Goal: Task Accomplishment & Management: Manage account settings

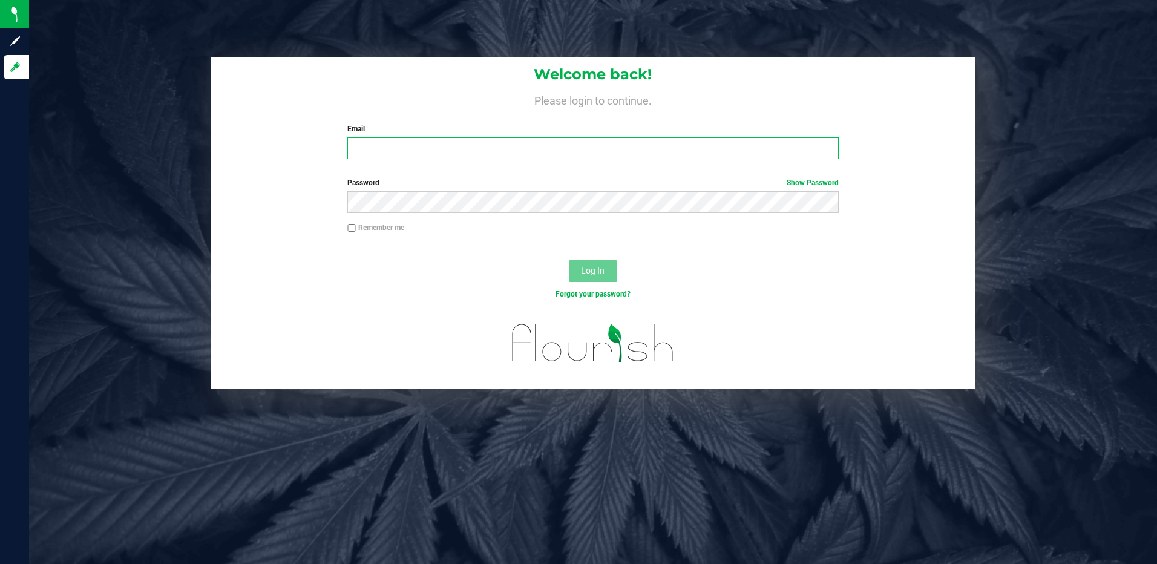
click at [473, 149] on input "Email" at bounding box center [592, 148] width 491 height 22
type input "[EMAIL_ADDRESS][DOMAIN_NAME]"
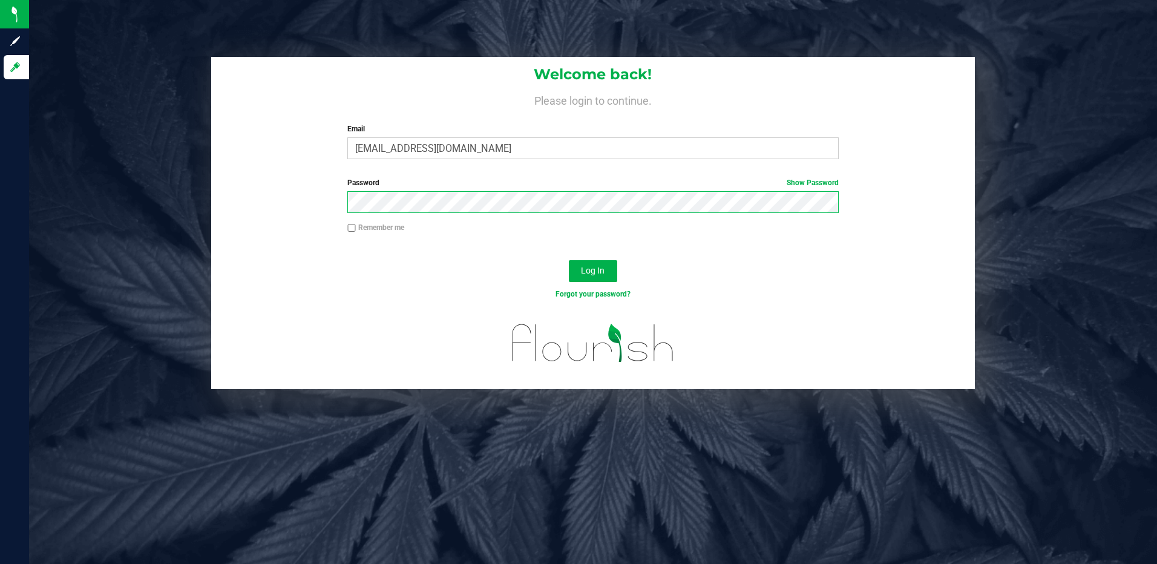
click at [569, 260] on button "Log In" at bounding box center [593, 271] width 48 height 22
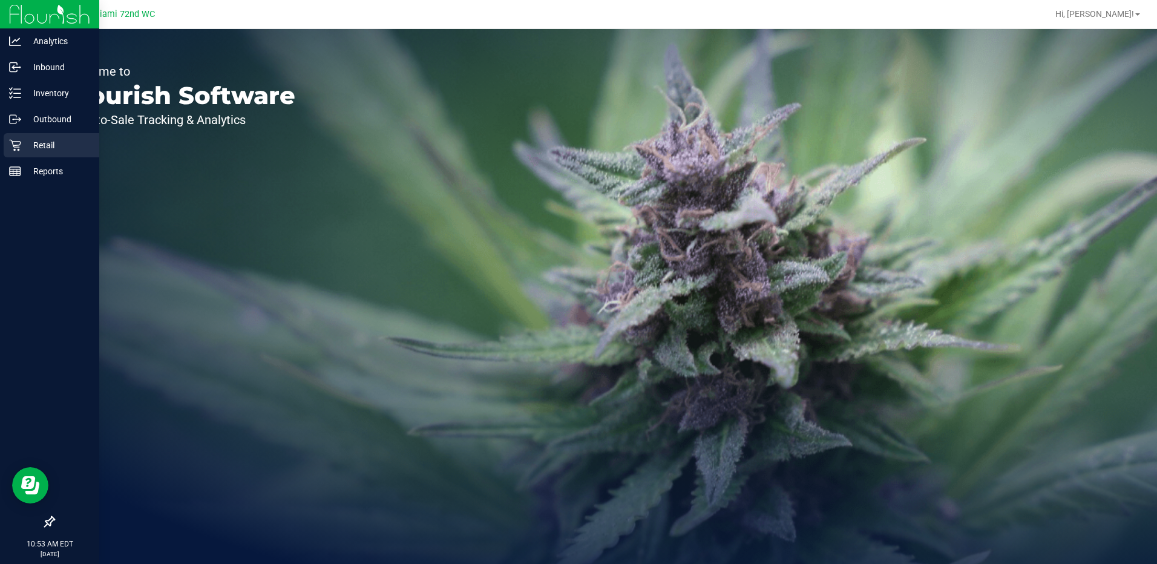
click at [22, 141] on p "Retail" at bounding box center [57, 145] width 73 height 15
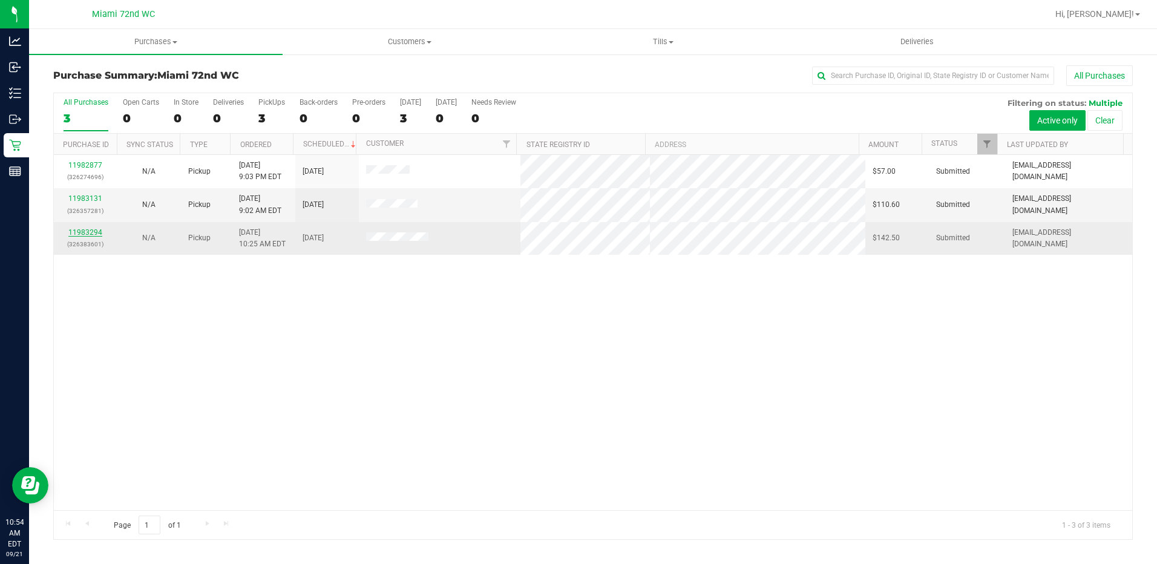
click at [97, 232] on link "11983294" at bounding box center [85, 232] width 34 height 8
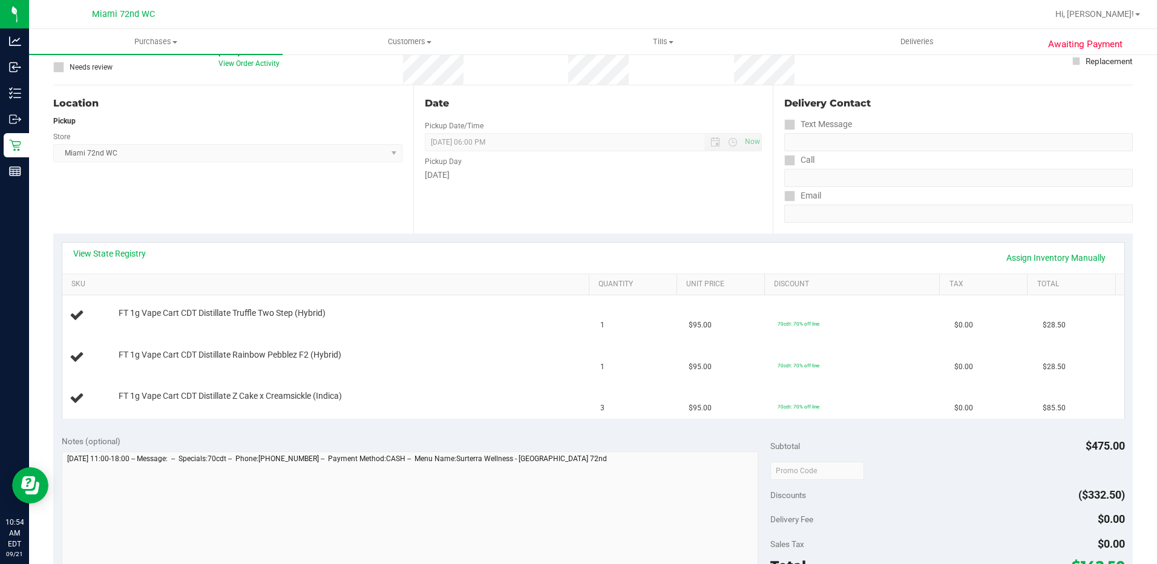
scroll to position [242, 0]
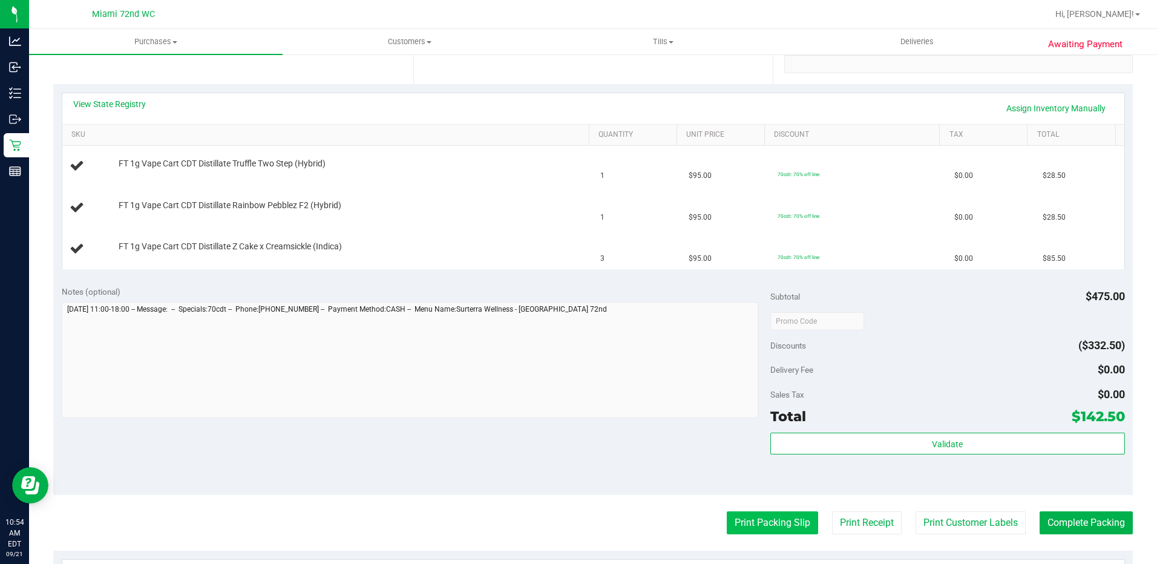
click at [792, 533] on button "Print Packing Slip" at bounding box center [772, 522] width 91 height 23
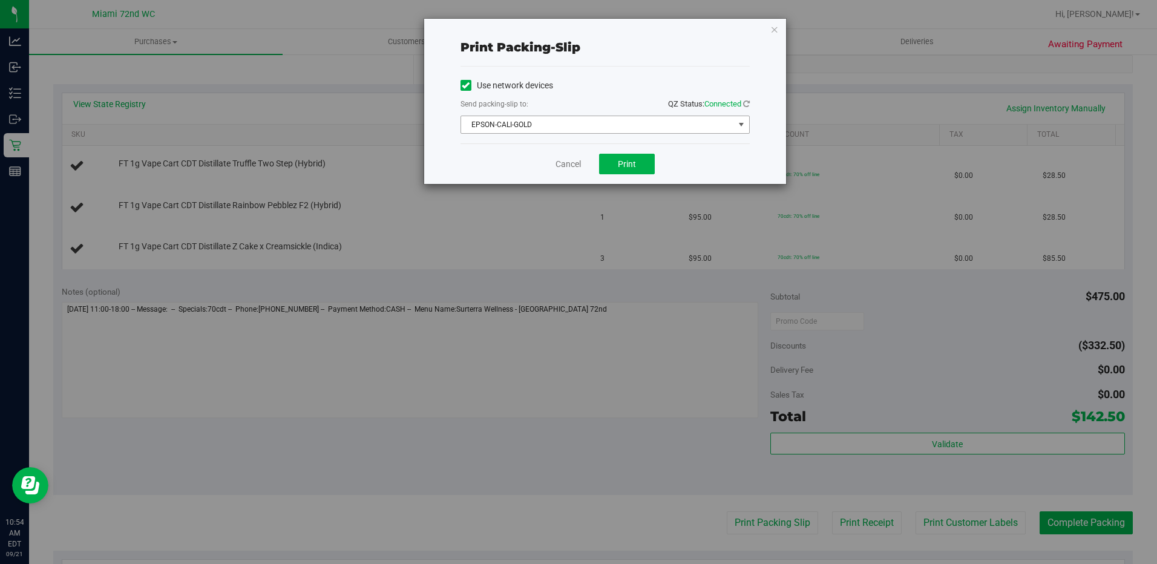
click at [666, 129] on span "EPSON-CALI-GOLD" at bounding box center [597, 124] width 273 height 17
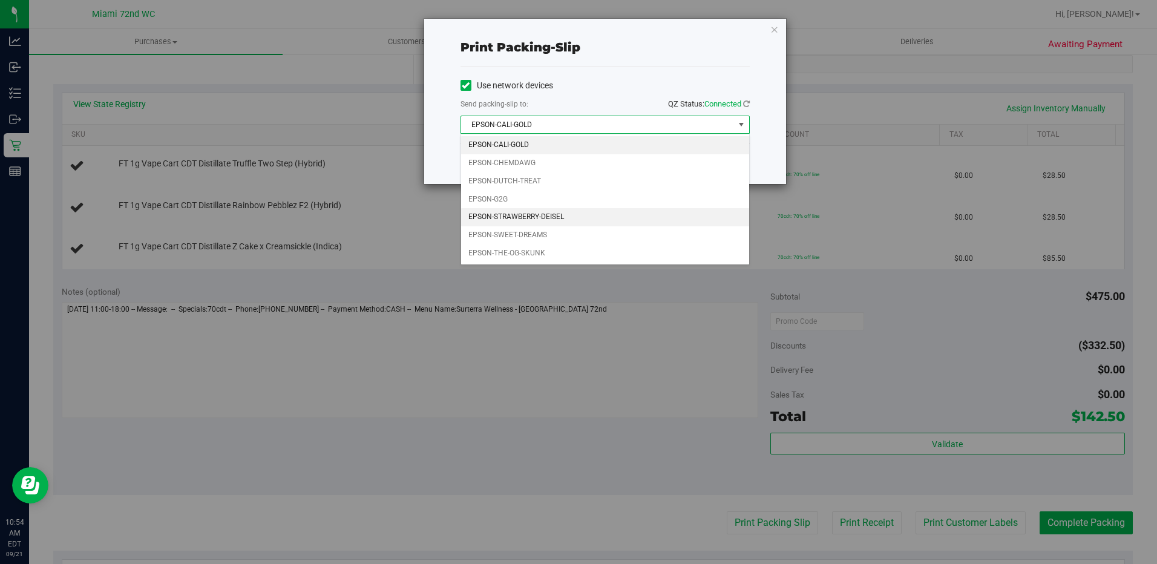
click at [579, 215] on li "EPSON-STRAWBERRY-DEISEL" at bounding box center [605, 217] width 288 height 18
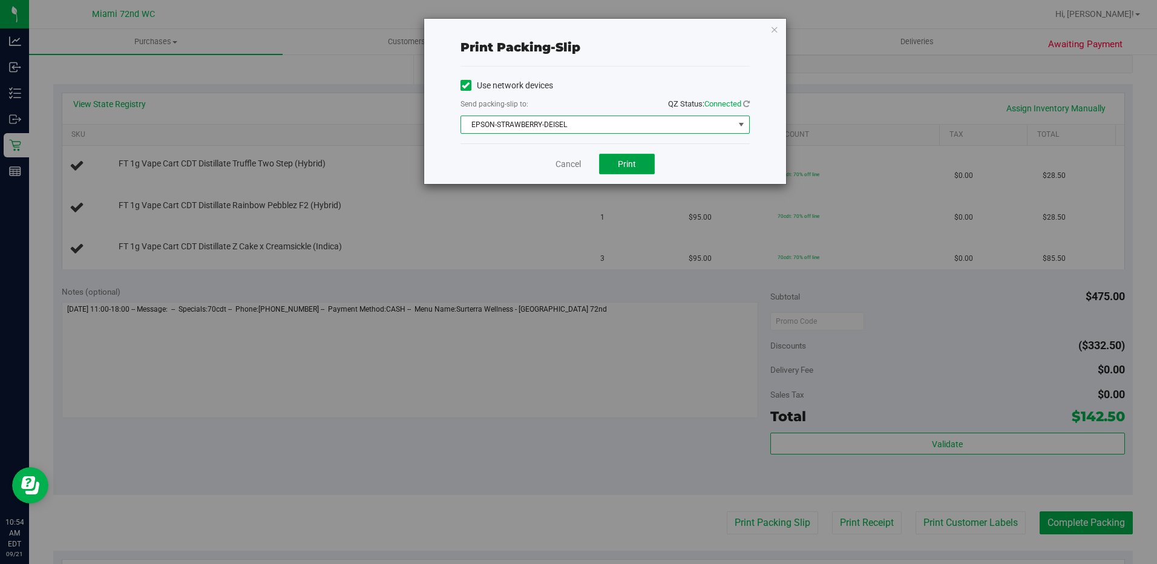
click at [636, 162] on button "Print" at bounding box center [627, 164] width 56 height 21
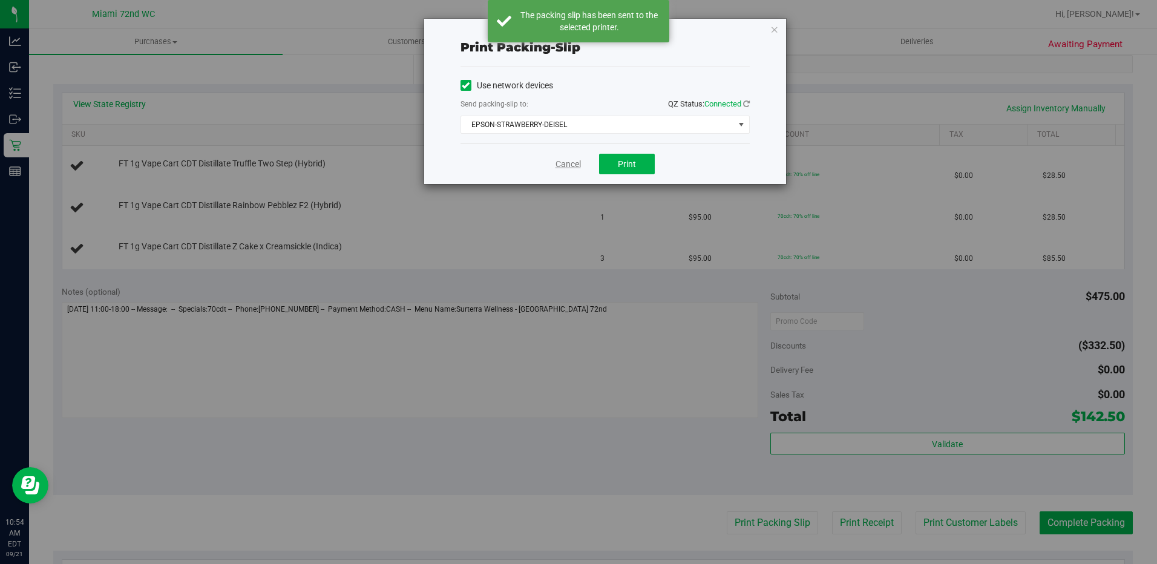
click at [573, 168] on link "Cancel" at bounding box center [568, 164] width 25 height 13
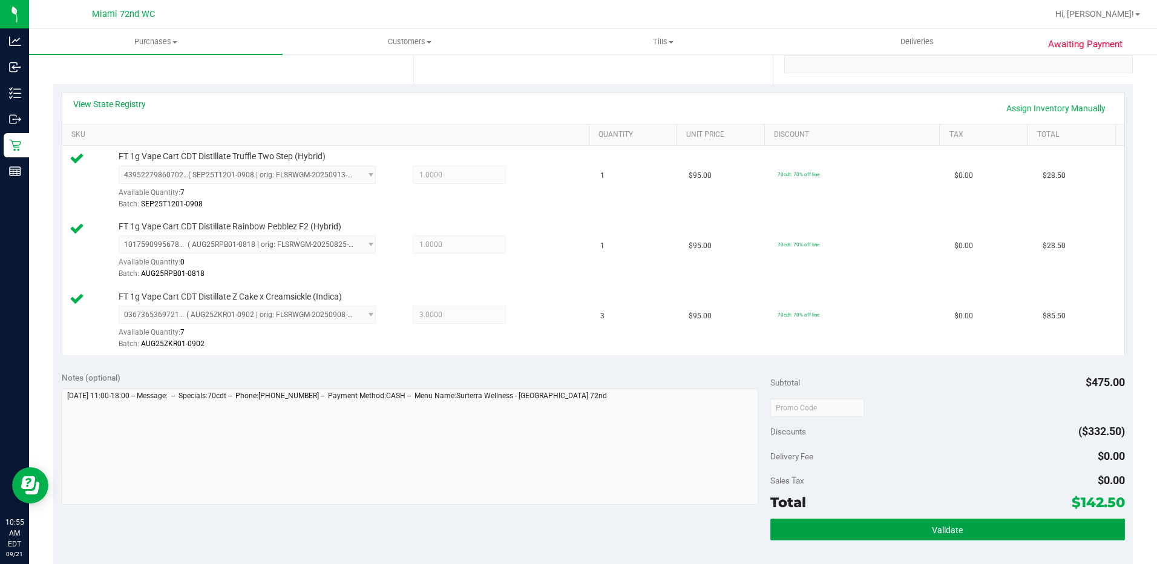
click at [821, 537] on button "Validate" at bounding box center [947, 530] width 355 height 22
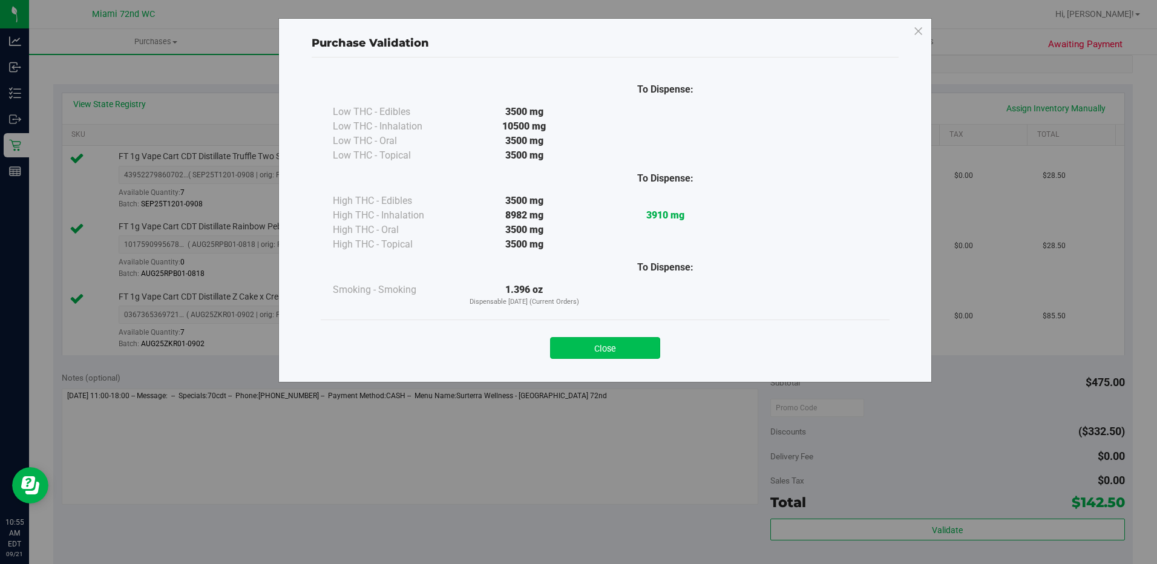
click at [624, 347] on button "Close" at bounding box center [605, 348] width 110 height 22
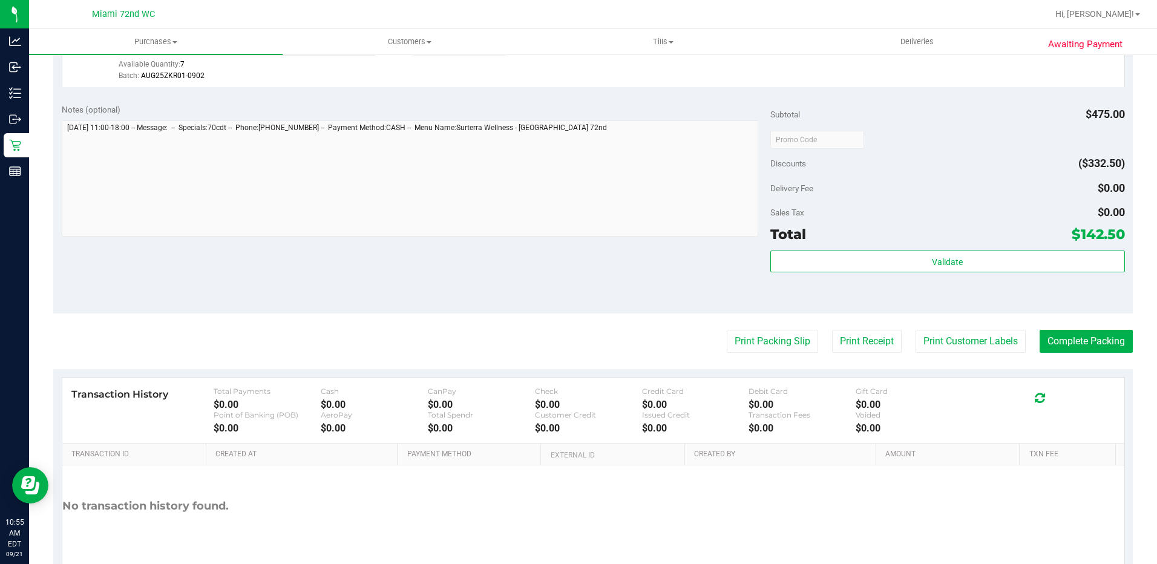
scroll to position [527, 0]
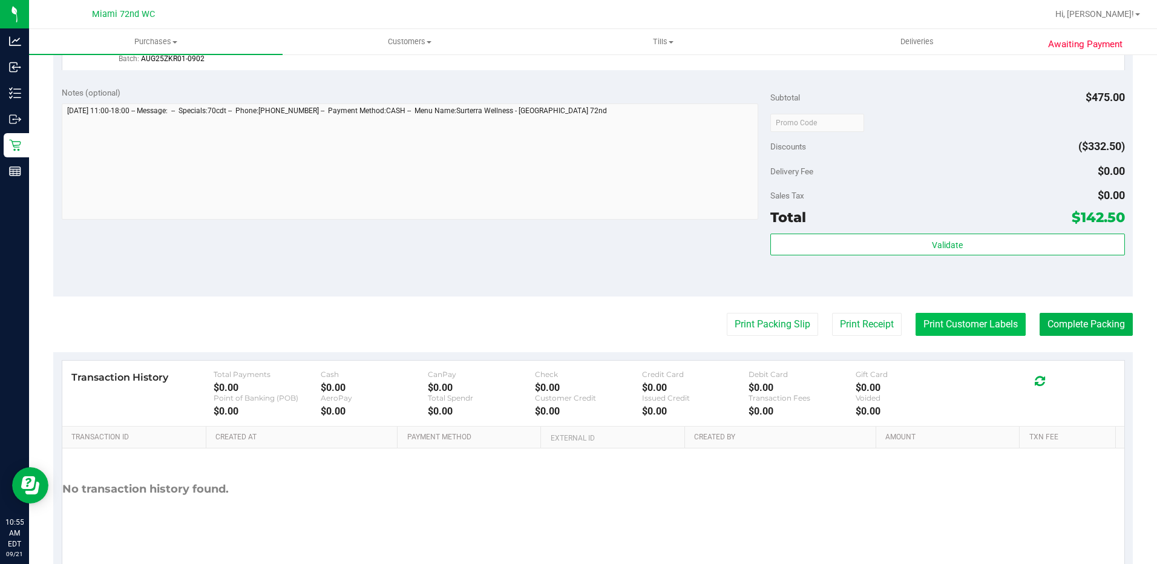
click at [977, 326] on button "Print Customer Labels" at bounding box center [971, 324] width 110 height 23
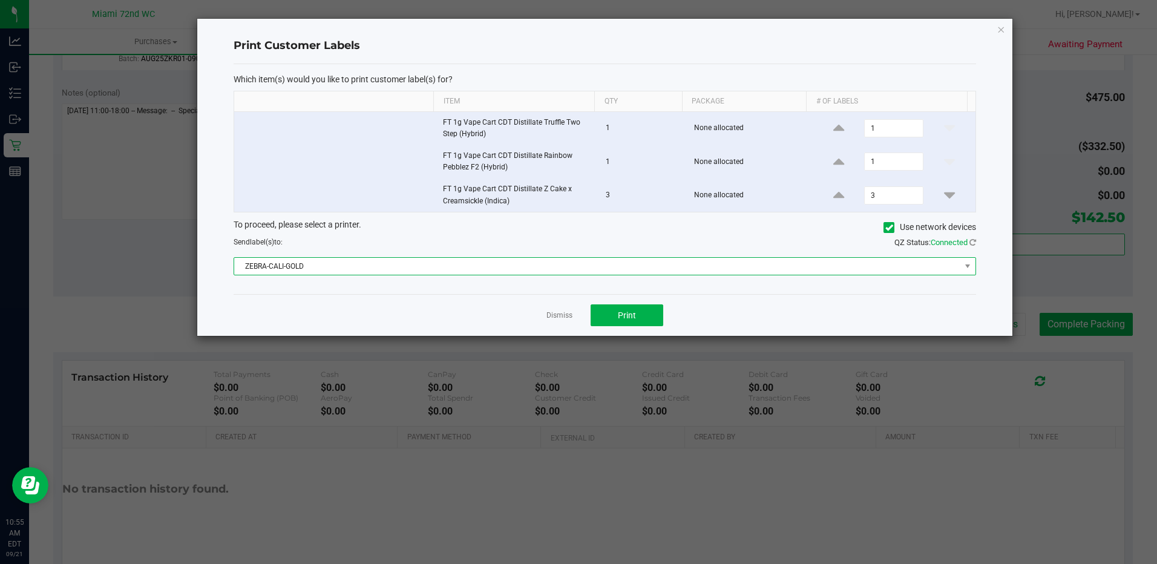
click at [512, 266] on span "ZEBRA-CALI-GOLD" at bounding box center [597, 266] width 726 height 17
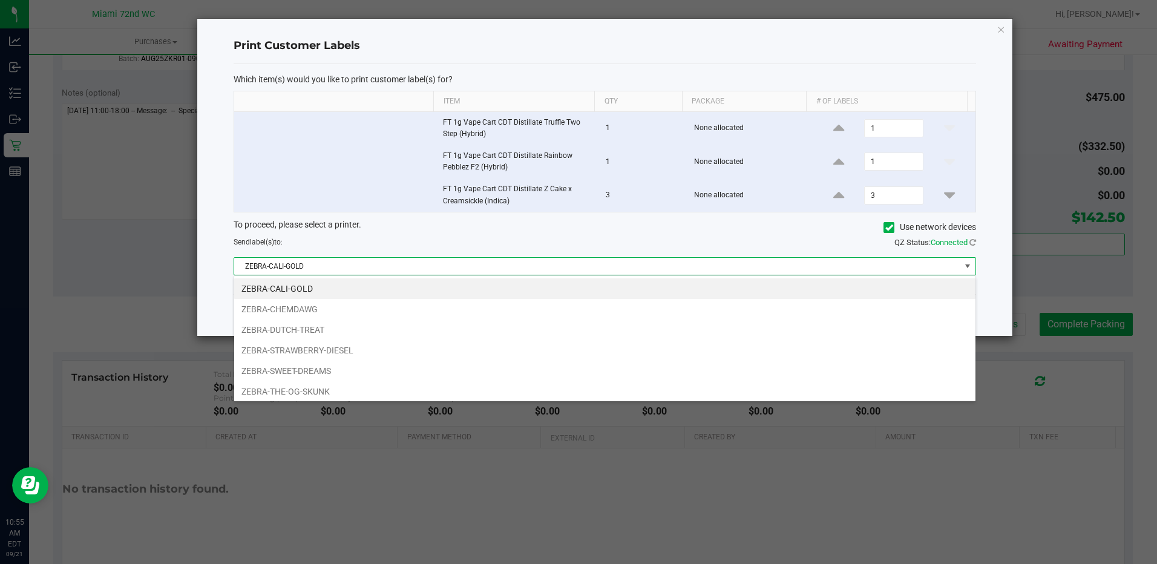
scroll to position [18, 743]
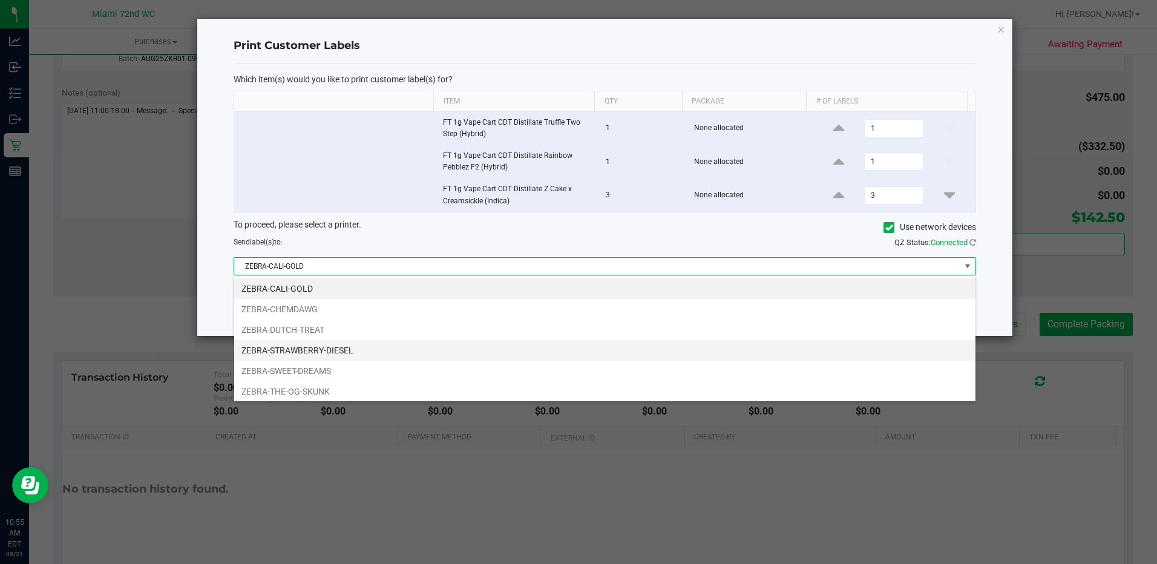
click at [354, 352] on li "ZEBRA-STRAWBERRY-DIESEL" at bounding box center [604, 350] width 741 height 21
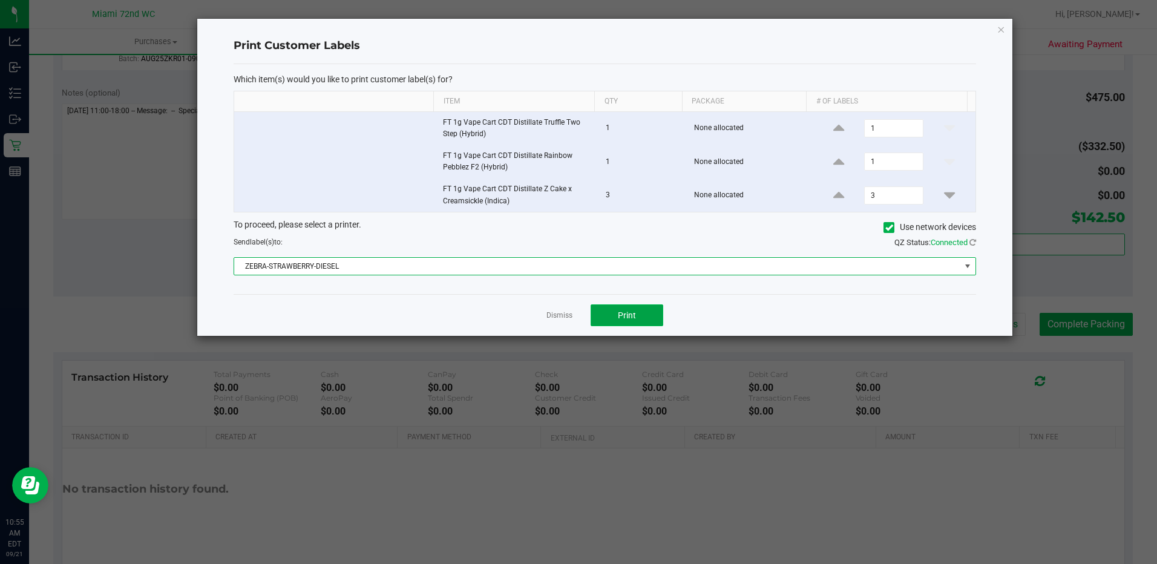
click at [631, 323] on button "Print" at bounding box center [627, 315] width 73 height 22
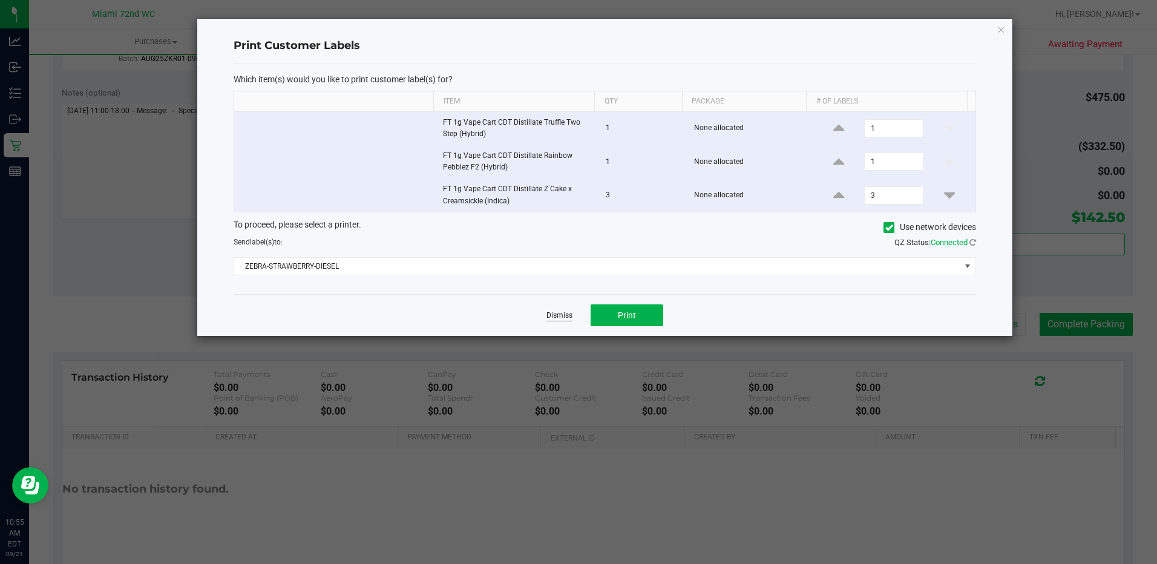
click at [554, 311] on link "Dismiss" at bounding box center [560, 315] width 26 height 10
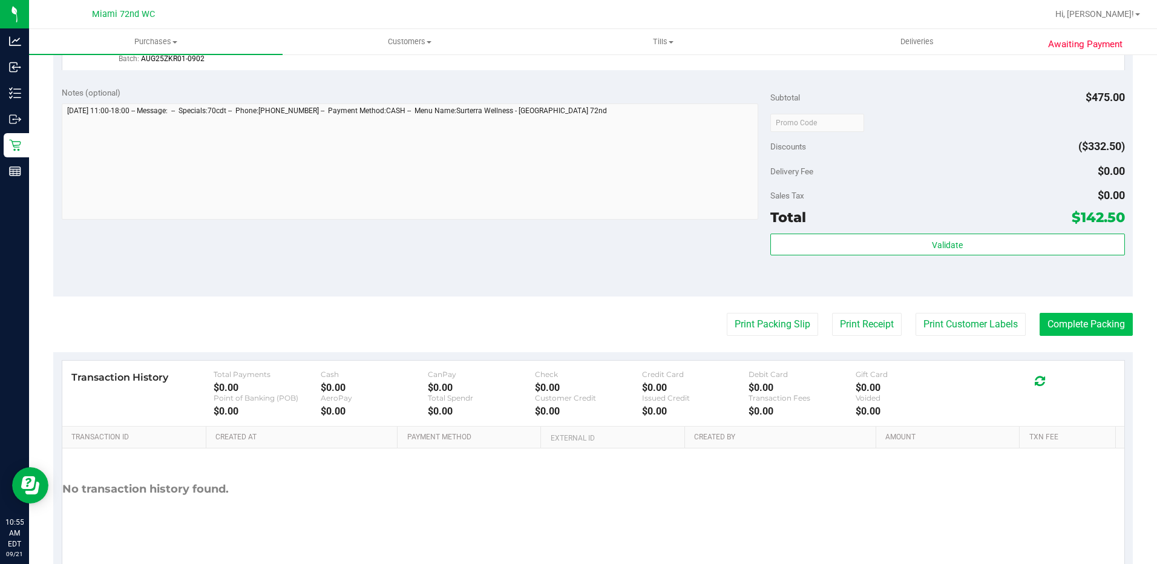
click at [1048, 322] on button "Complete Packing" at bounding box center [1086, 324] width 93 height 23
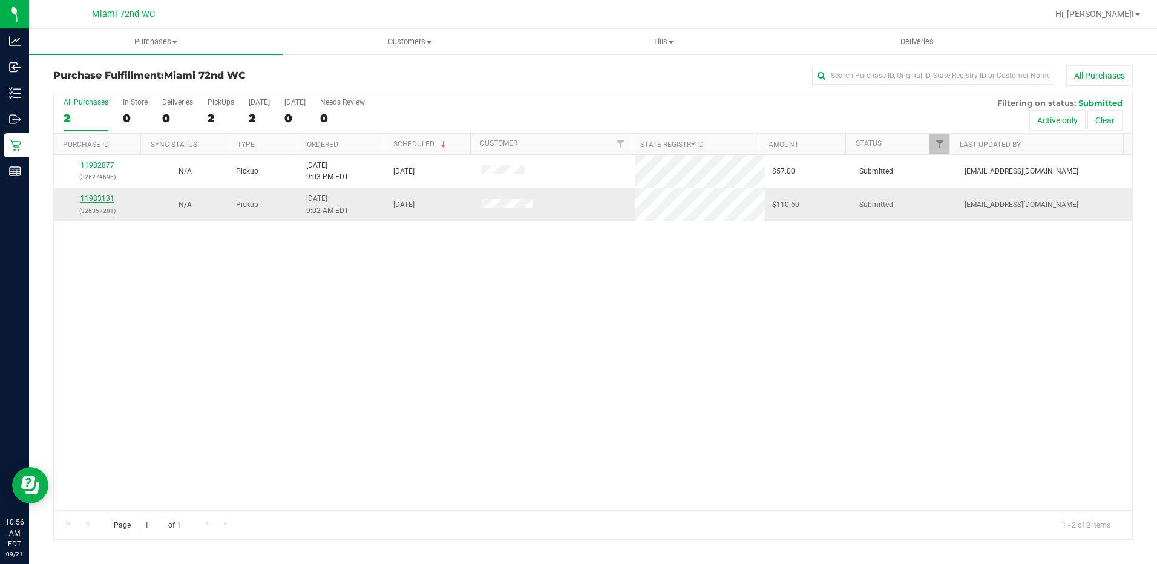
click at [95, 200] on link "11983131" at bounding box center [97, 198] width 34 height 8
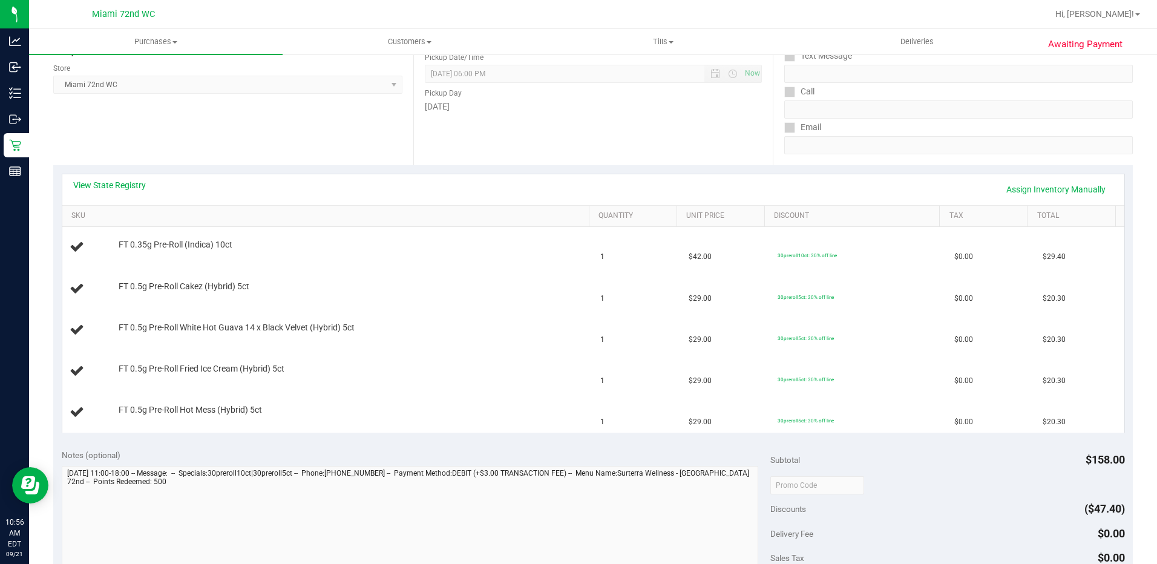
scroll to position [303, 0]
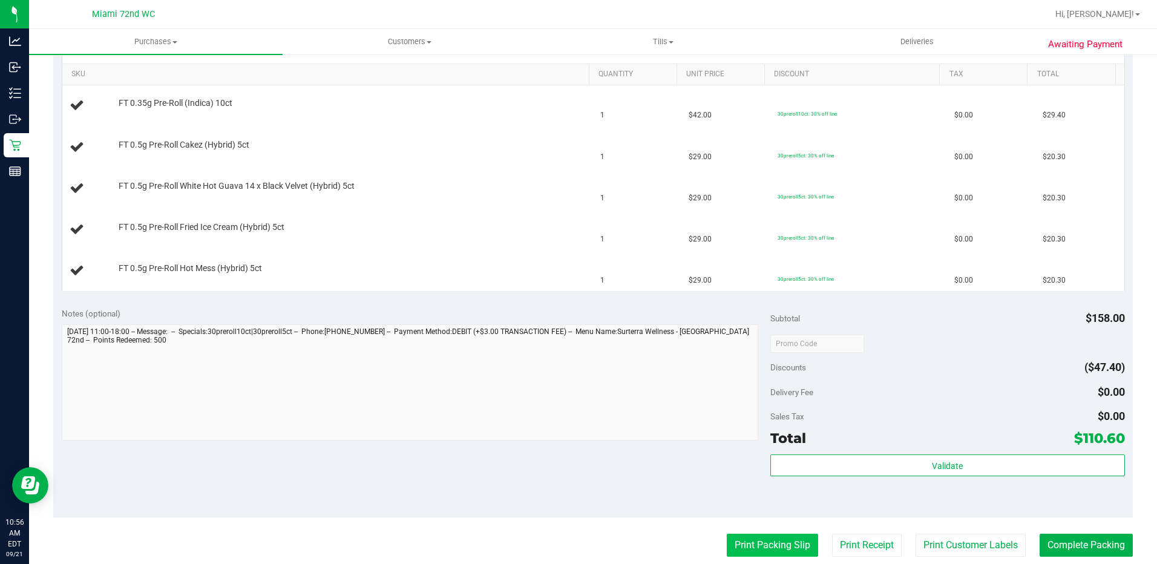
click at [777, 547] on button "Print Packing Slip" at bounding box center [772, 545] width 91 height 23
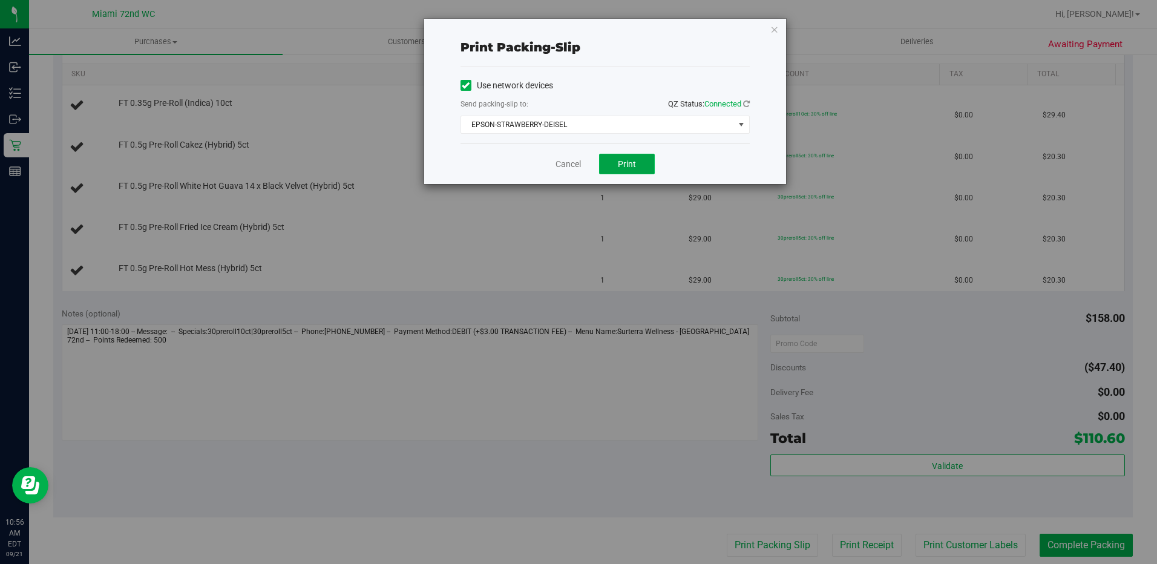
click at [629, 171] on button "Print" at bounding box center [627, 164] width 56 height 21
click at [573, 162] on link "Cancel" at bounding box center [568, 164] width 25 height 13
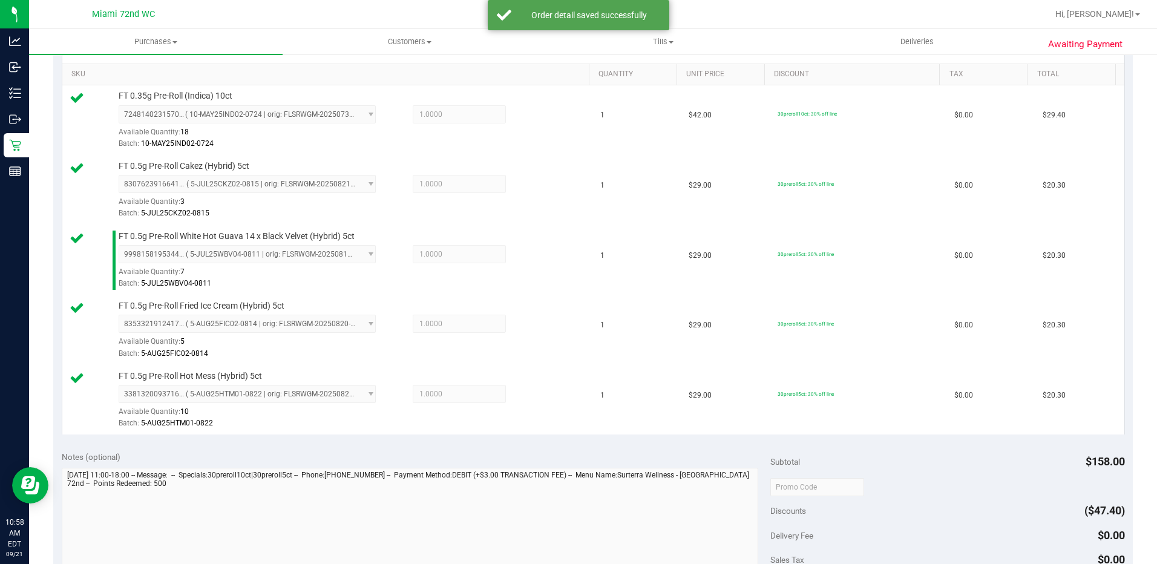
scroll to position [433, 0]
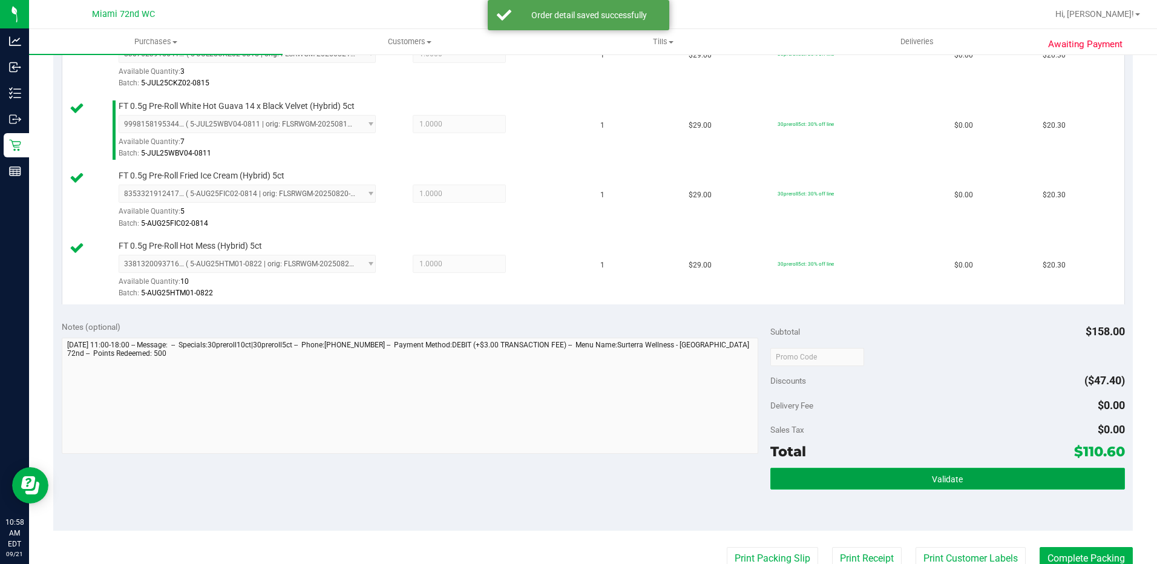
click at [882, 482] on button "Validate" at bounding box center [947, 479] width 355 height 22
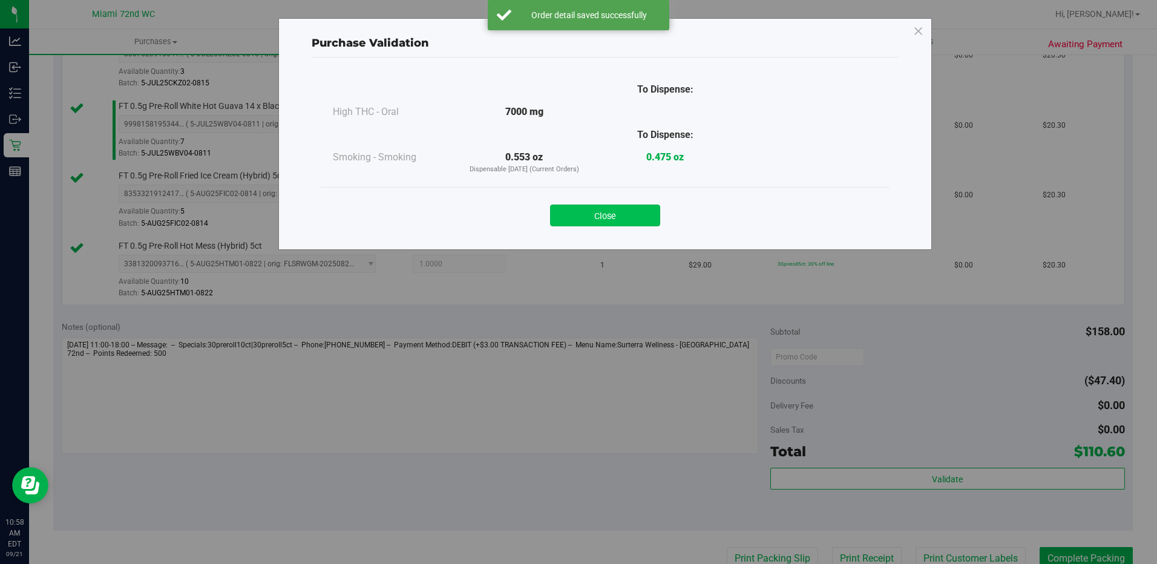
click at [630, 217] on button "Close" at bounding box center [605, 216] width 110 height 22
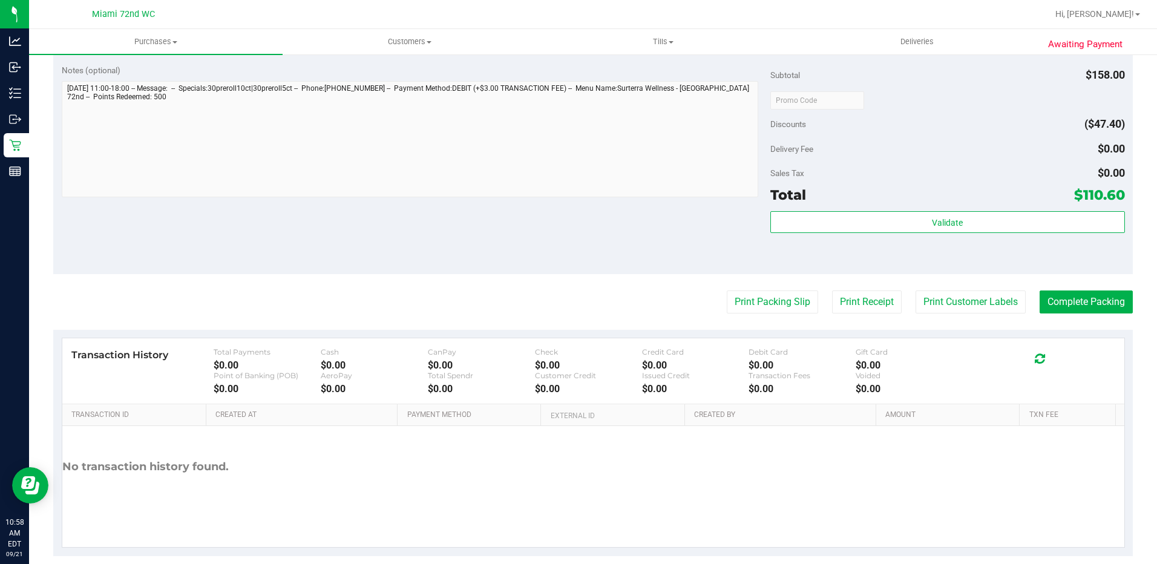
scroll to position [695, 0]
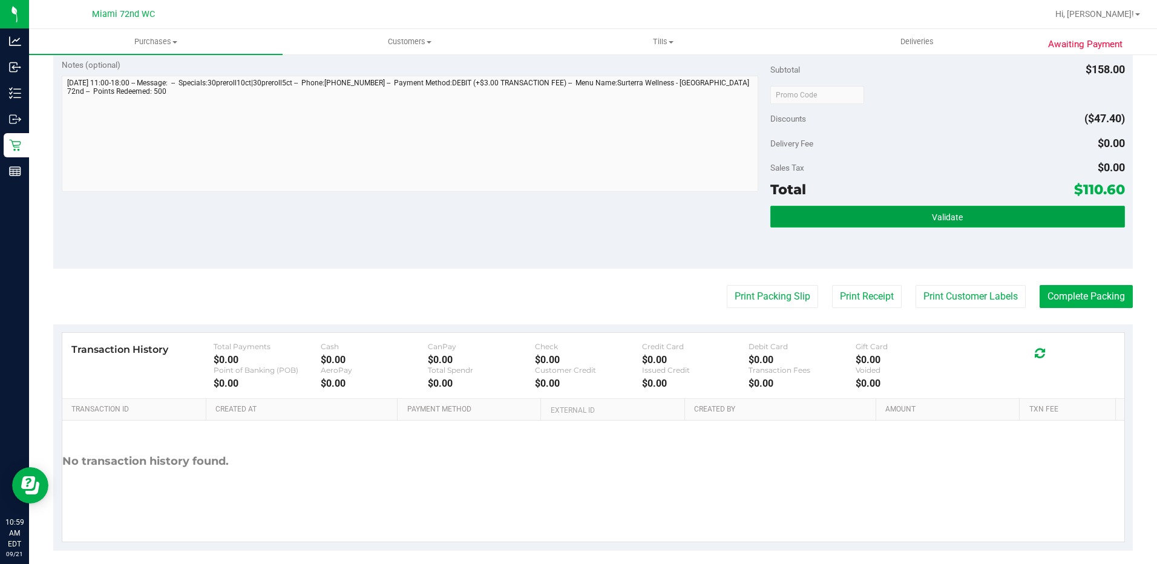
click at [839, 212] on button "Validate" at bounding box center [947, 217] width 355 height 22
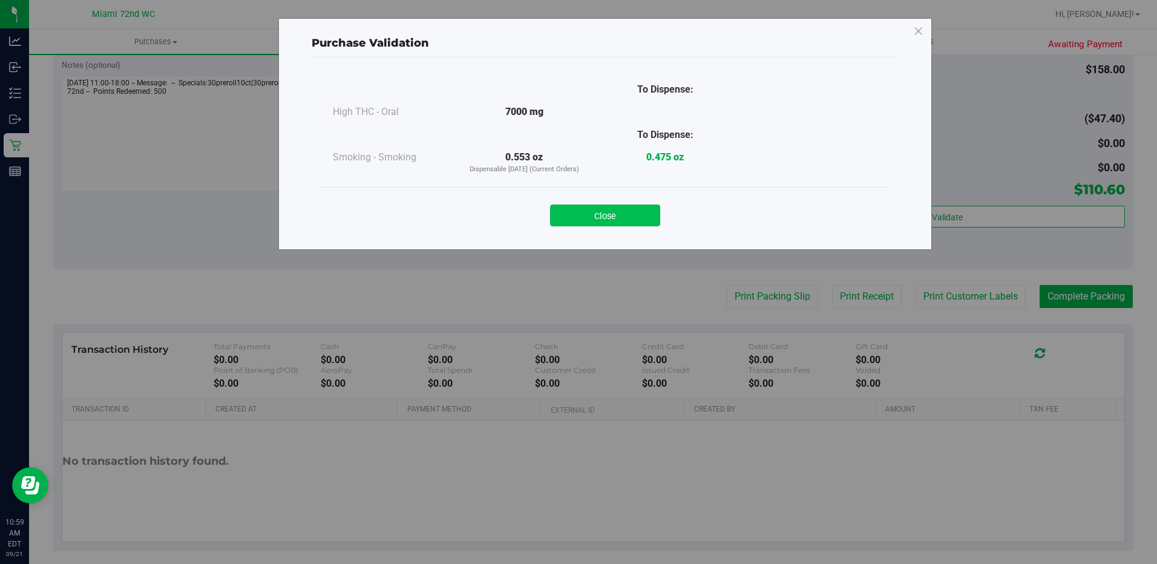
click at [619, 209] on button "Close" at bounding box center [605, 216] width 110 height 22
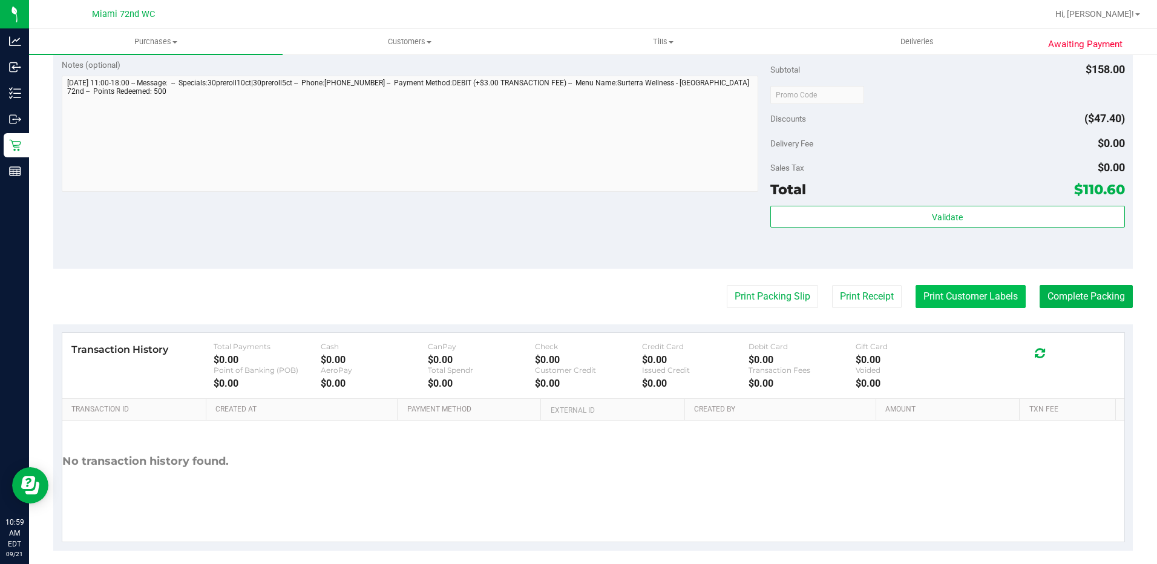
click at [963, 294] on button "Print Customer Labels" at bounding box center [971, 296] width 110 height 23
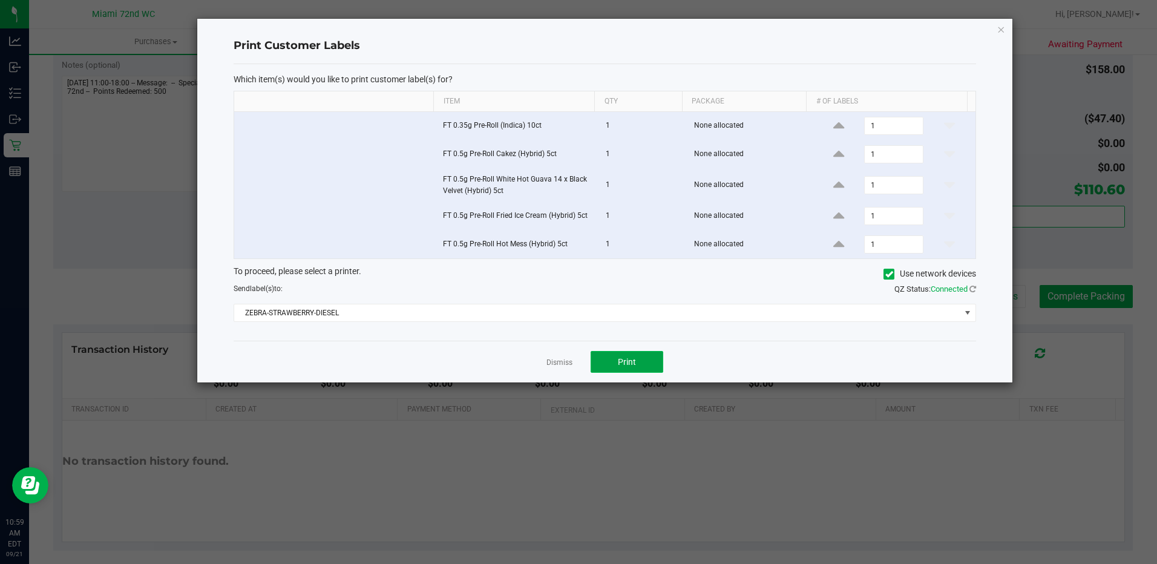
click at [650, 360] on button "Print" at bounding box center [627, 362] width 73 height 22
click at [548, 366] on link "Dismiss" at bounding box center [560, 363] width 26 height 10
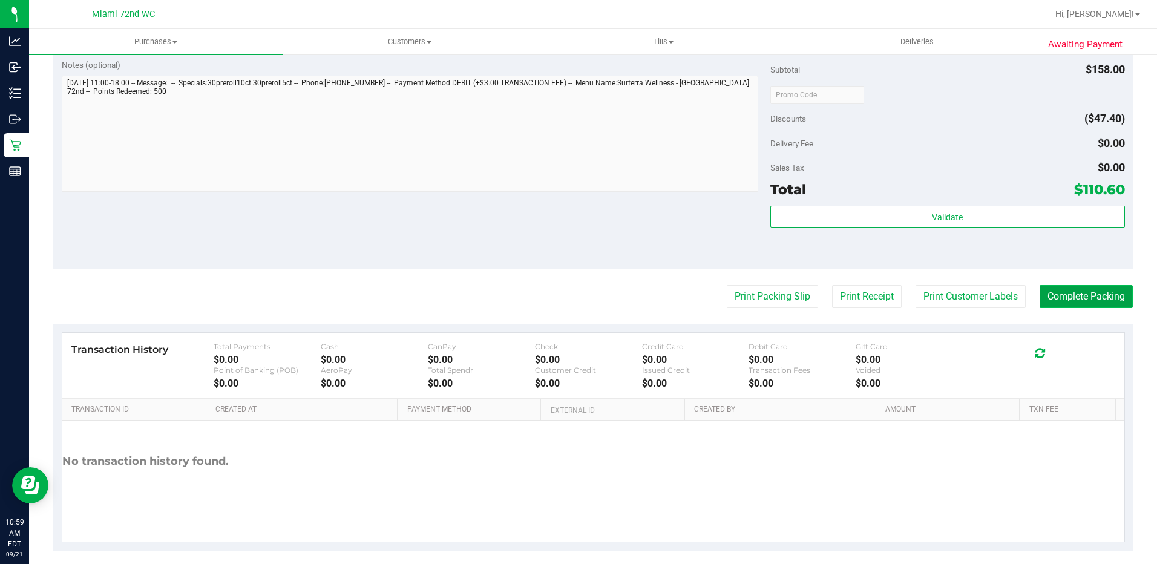
click at [1106, 303] on button "Complete Packing" at bounding box center [1086, 296] width 93 height 23
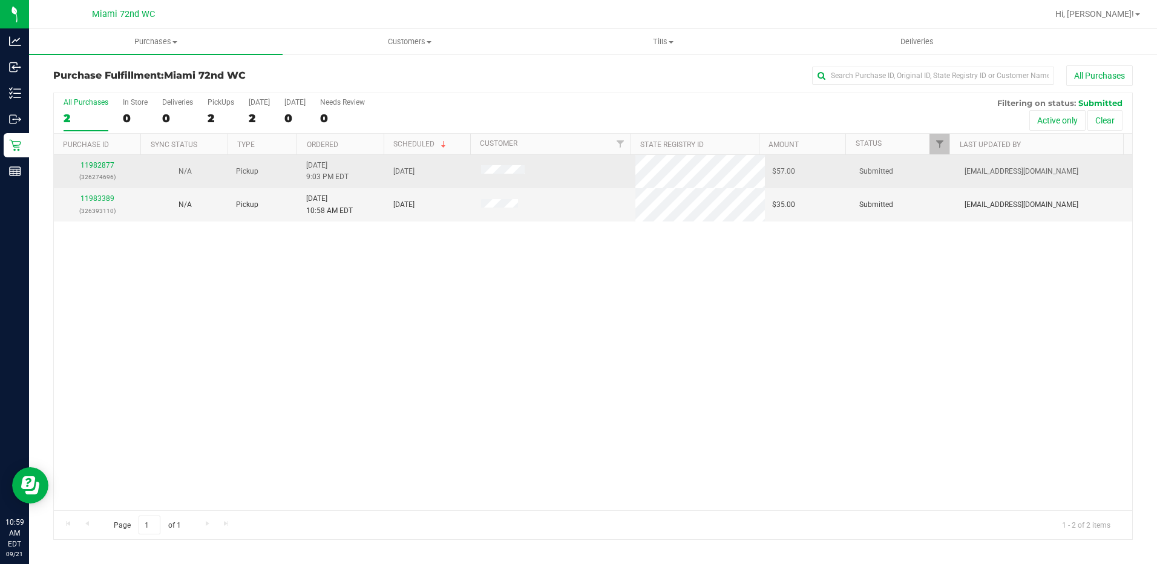
click at [110, 169] on div "11982877 (326274696)" at bounding box center [97, 171] width 73 height 23
click at [93, 168] on link "11982877" at bounding box center [97, 165] width 34 height 8
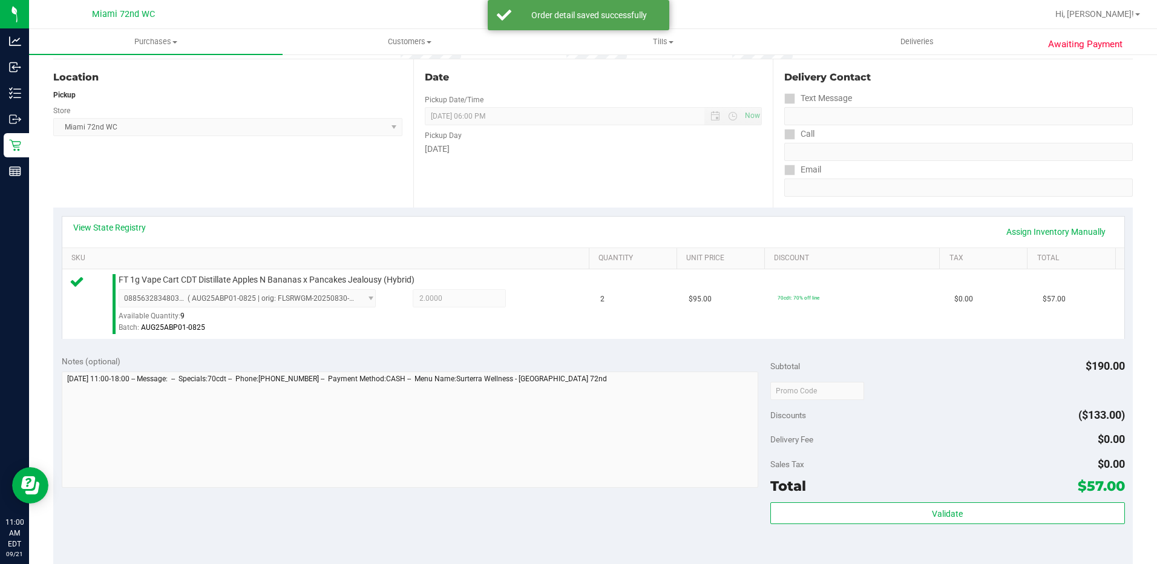
scroll to position [161, 0]
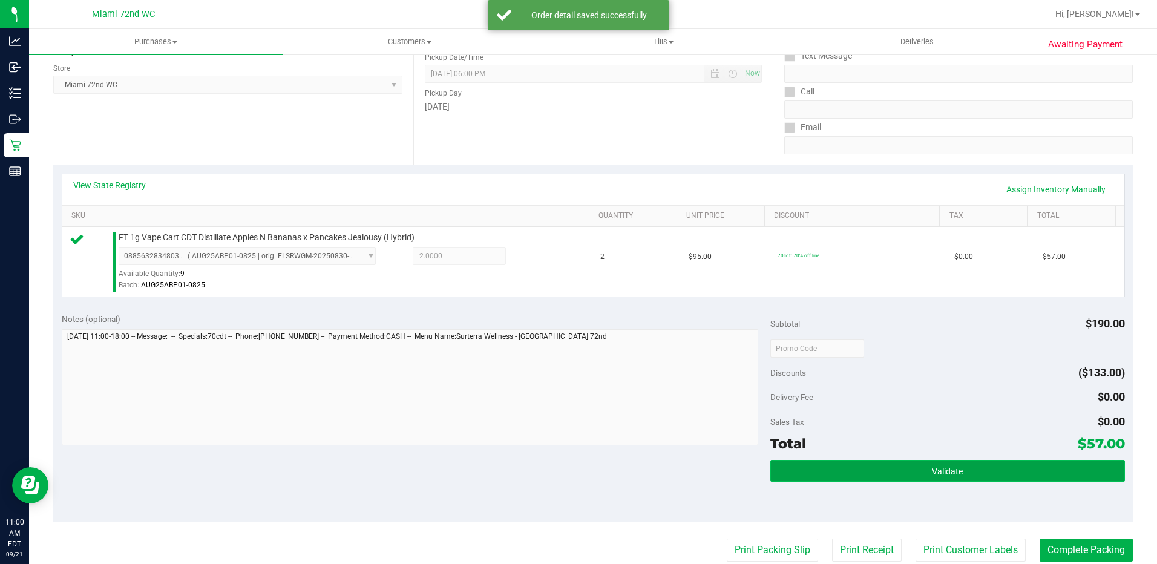
click at [923, 468] on button "Validate" at bounding box center [947, 471] width 355 height 22
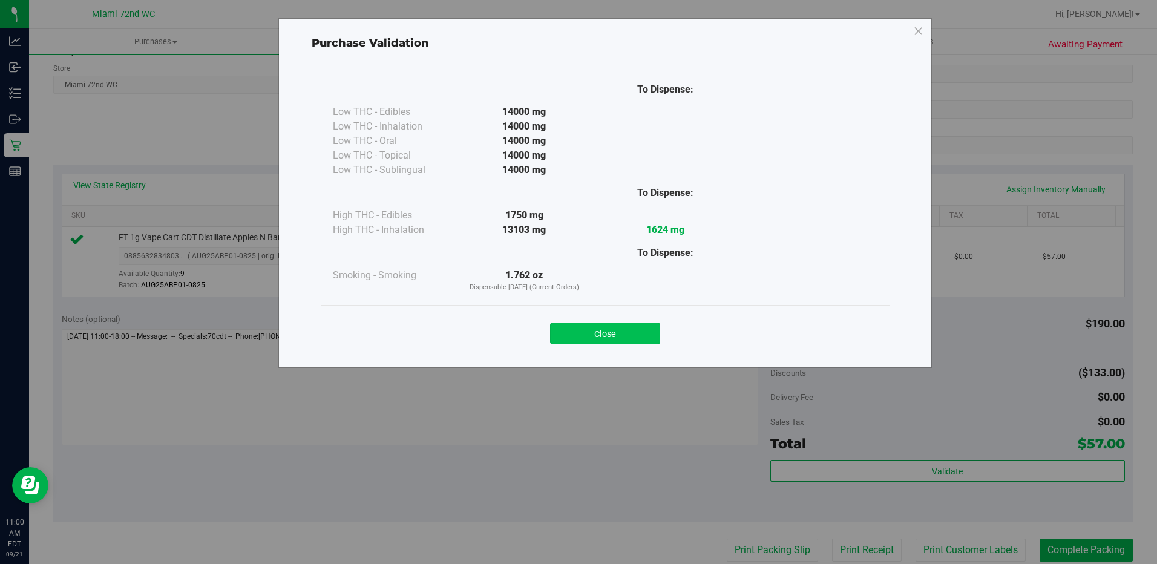
click at [622, 336] on button "Close" at bounding box center [605, 334] width 110 height 22
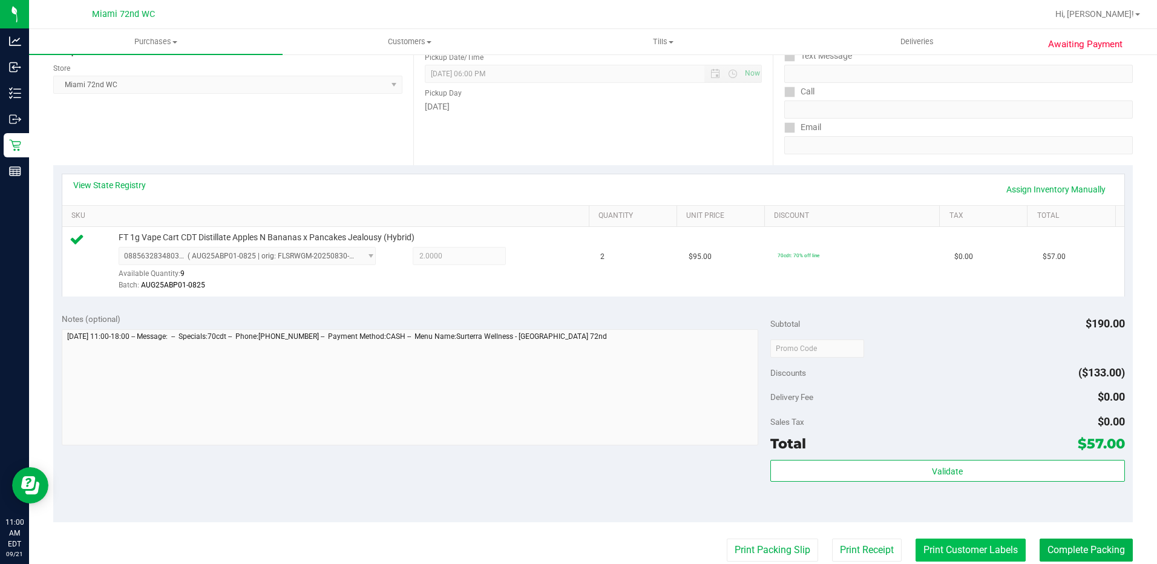
click at [962, 556] on button "Print Customer Labels" at bounding box center [971, 550] width 110 height 23
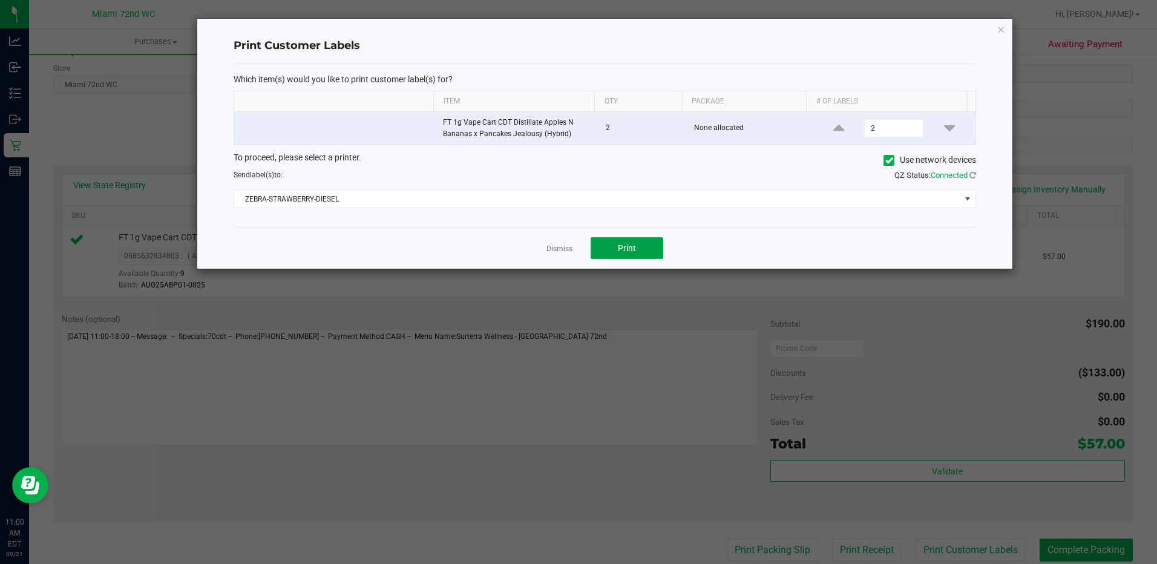
click at [639, 255] on button "Print" at bounding box center [627, 248] width 73 height 22
click at [559, 245] on link "Dismiss" at bounding box center [560, 249] width 26 height 10
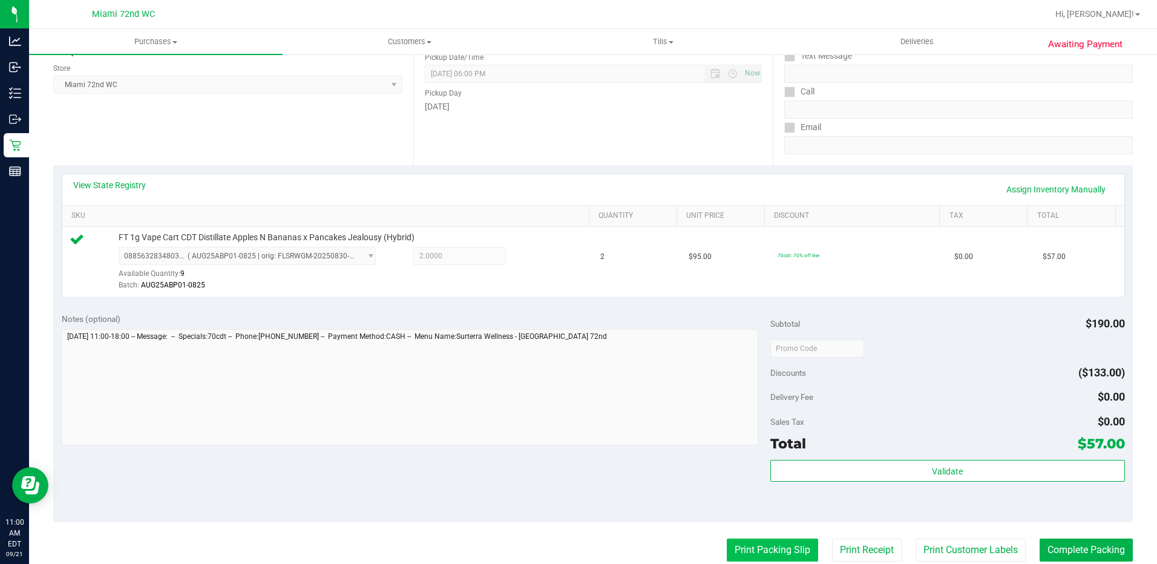
click at [761, 546] on button "Print Packing Slip" at bounding box center [772, 550] width 91 height 23
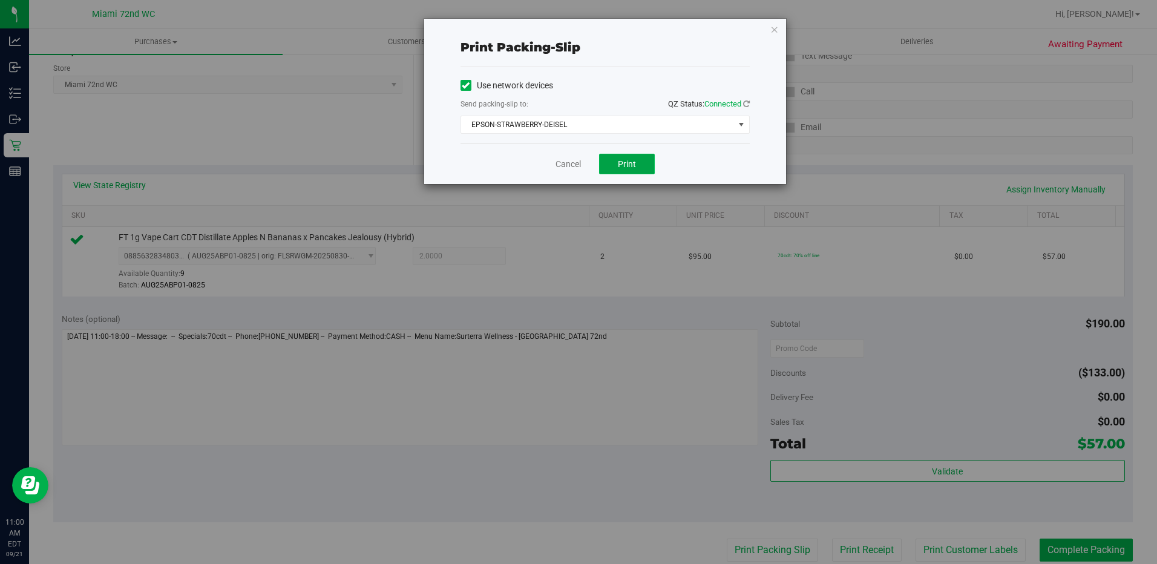
click at [633, 160] on span "Print" at bounding box center [627, 164] width 18 height 10
click at [571, 162] on link "Cancel" at bounding box center [568, 164] width 25 height 13
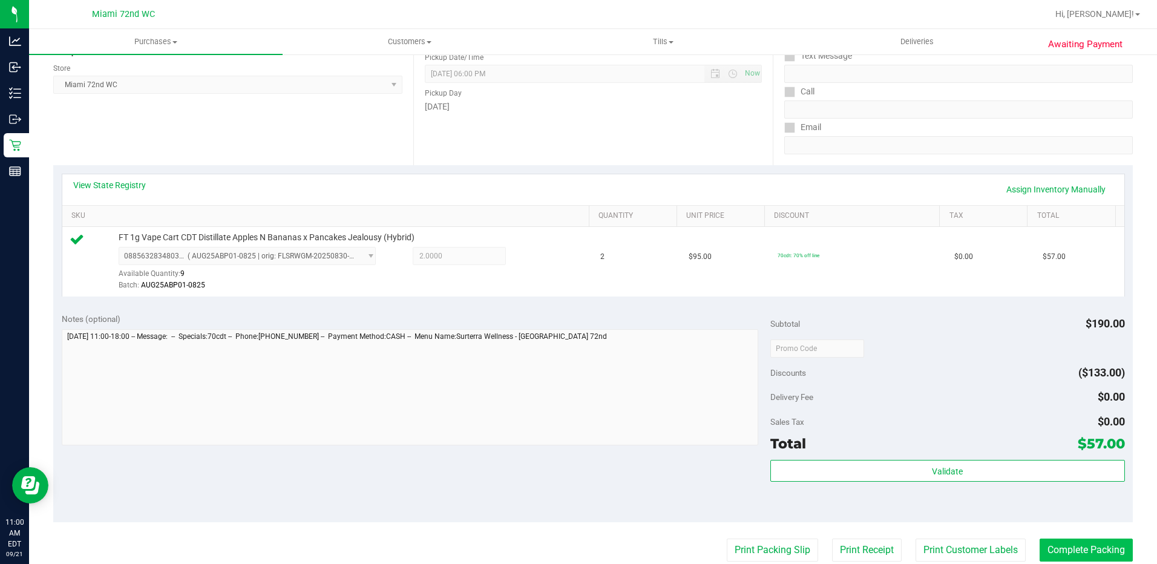
click at [1075, 543] on button "Complete Packing" at bounding box center [1086, 550] width 93 height 23
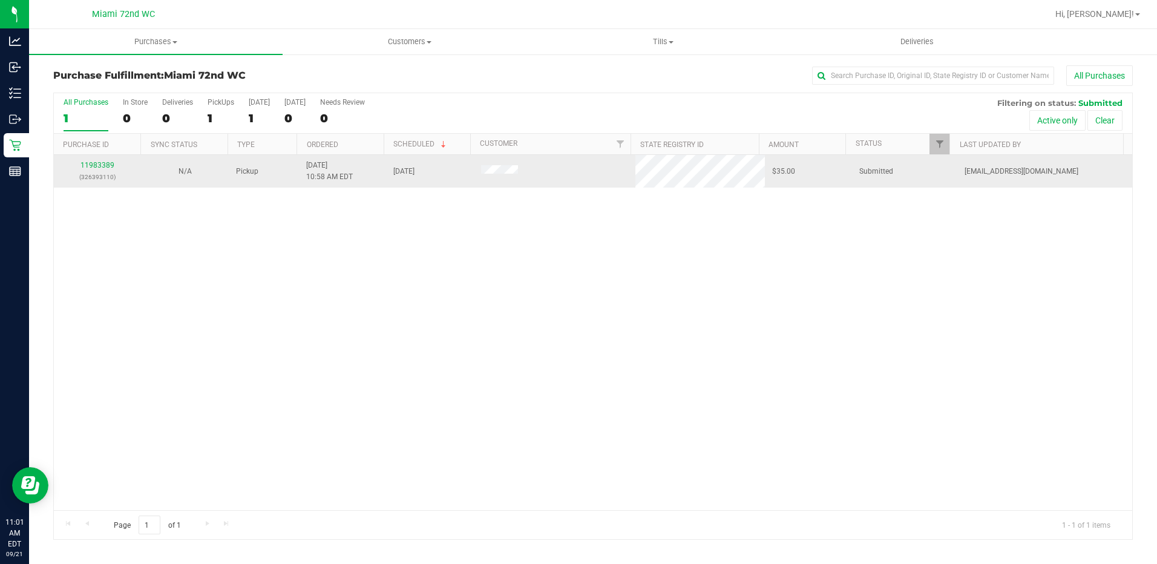
click at [96, 169] on div "11983389 (326393110)" at bounding box center [97, 171] width 73 height 23
click at [99, 168] on link "11983389" at bounding box center [97, 165] width 34 height 8
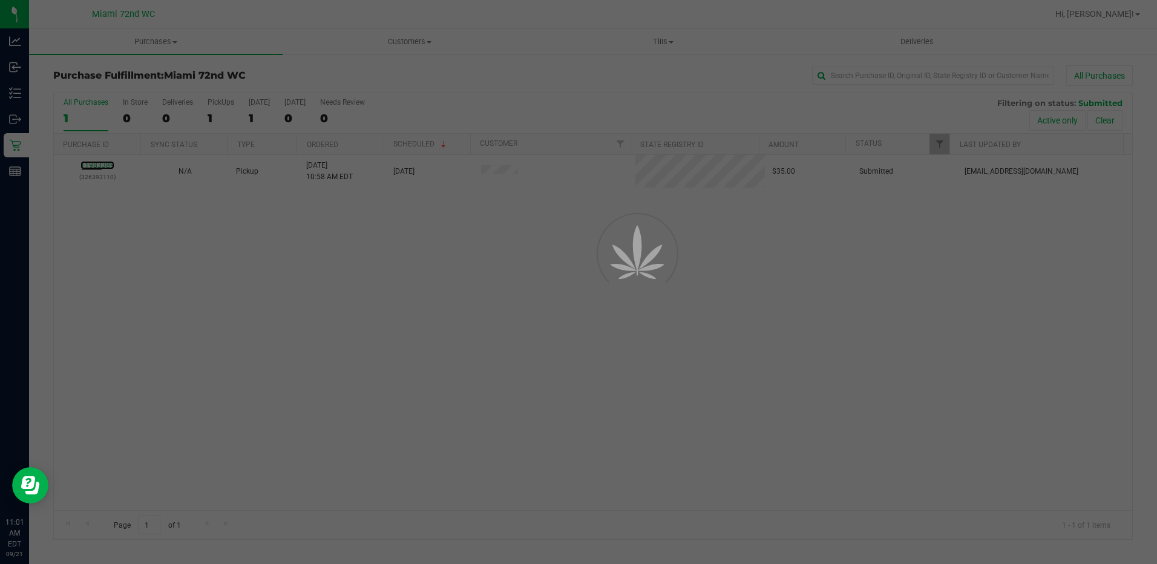
click at [99, 168] on div at bounding box center [578, 282] width 1157 height 564
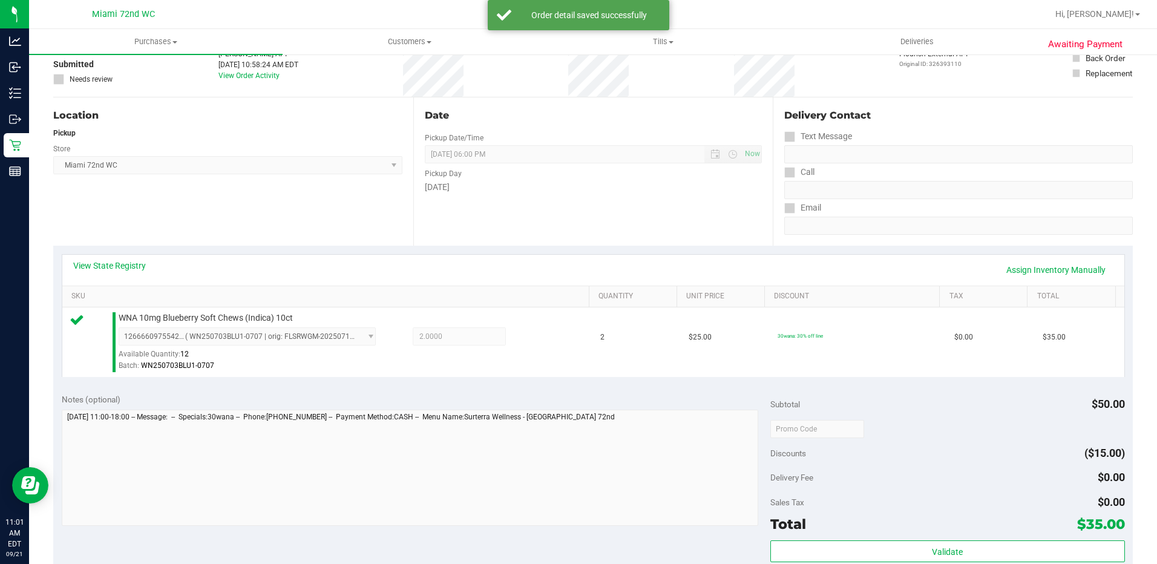
scroll to position [84, 0]
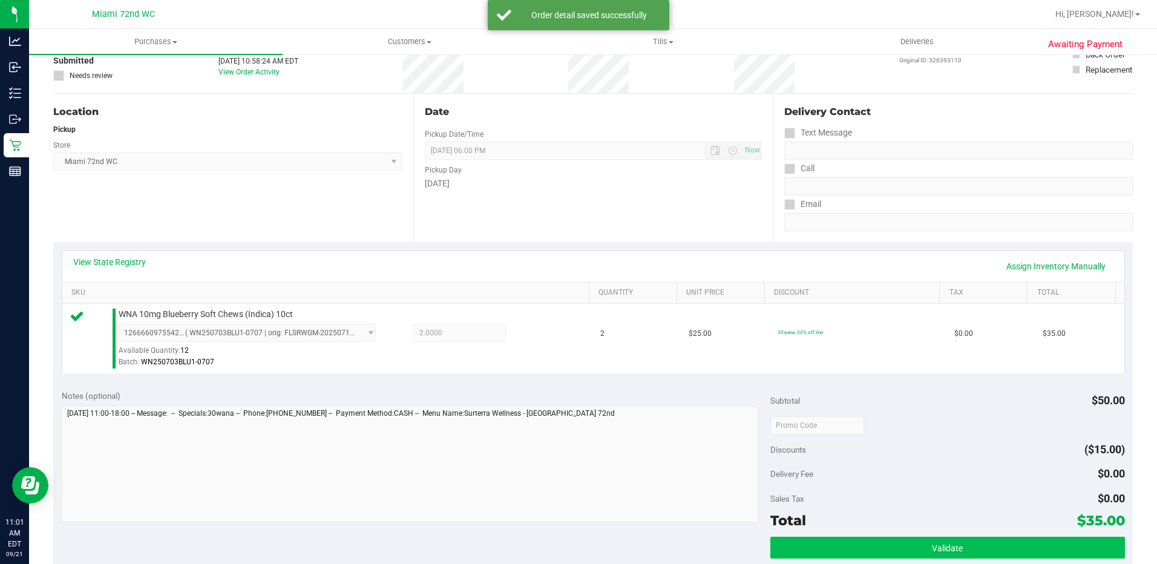
click at [942, 547] on span "Validate" at bounding box center [947, 548] width 31 height 10
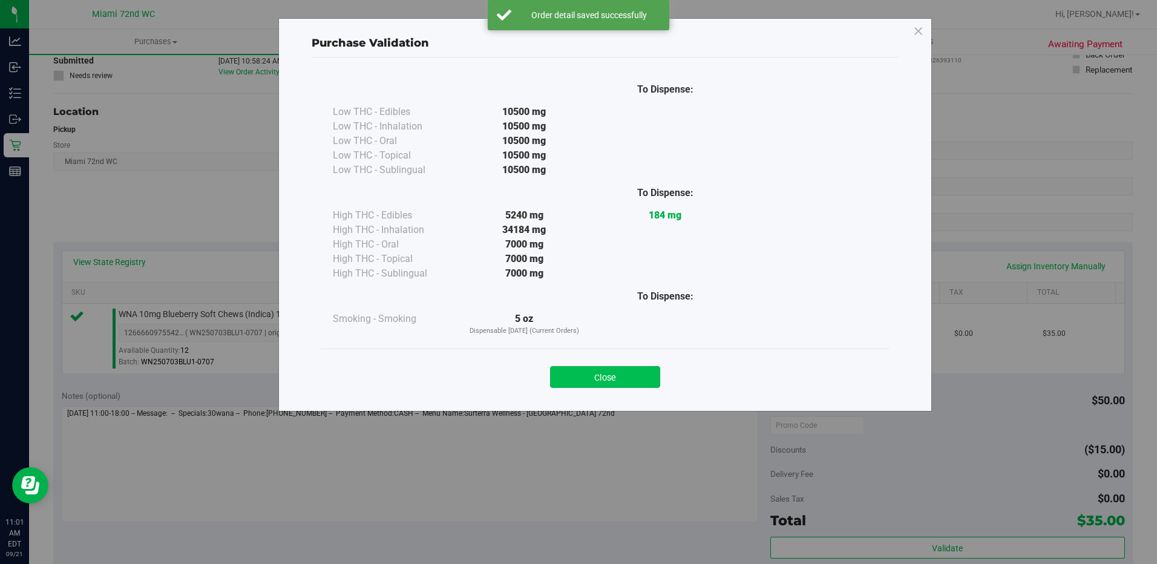
click at [615, 378] on button "Close" at bounding box center [605, 377] width 110 height 22
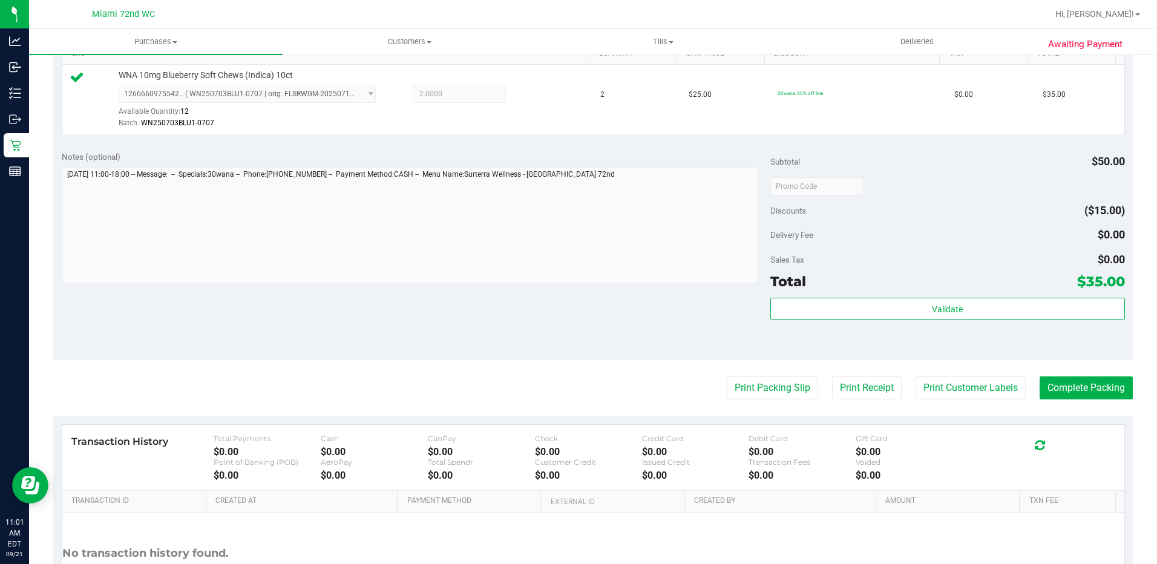
scroll to position [425, 0]
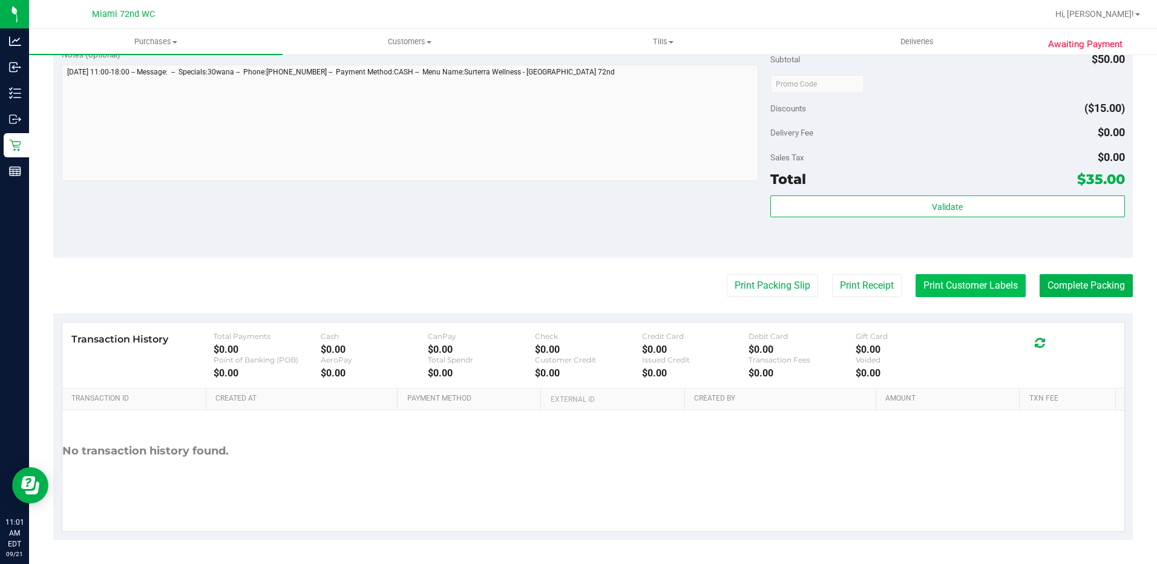
click at [973, 286] on button "Print Customer Labels" at bounding box center [971, 285] width 110 height 23
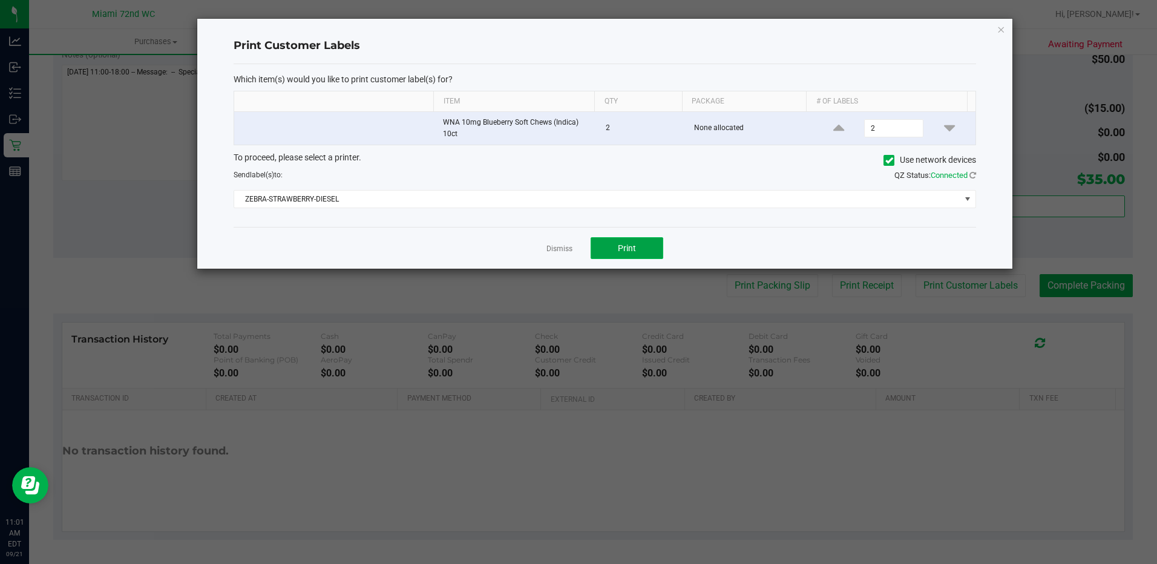
click at [626, 252] on span "Print" at bounding box center [627, 248] width 18 height 10
click at [639, 244] on button "Print" at bounding box center [627, 248] width 73 height 22
click at [551, 246] on link "Dismiss" at bounding box center [560, 249] width 26 height 10
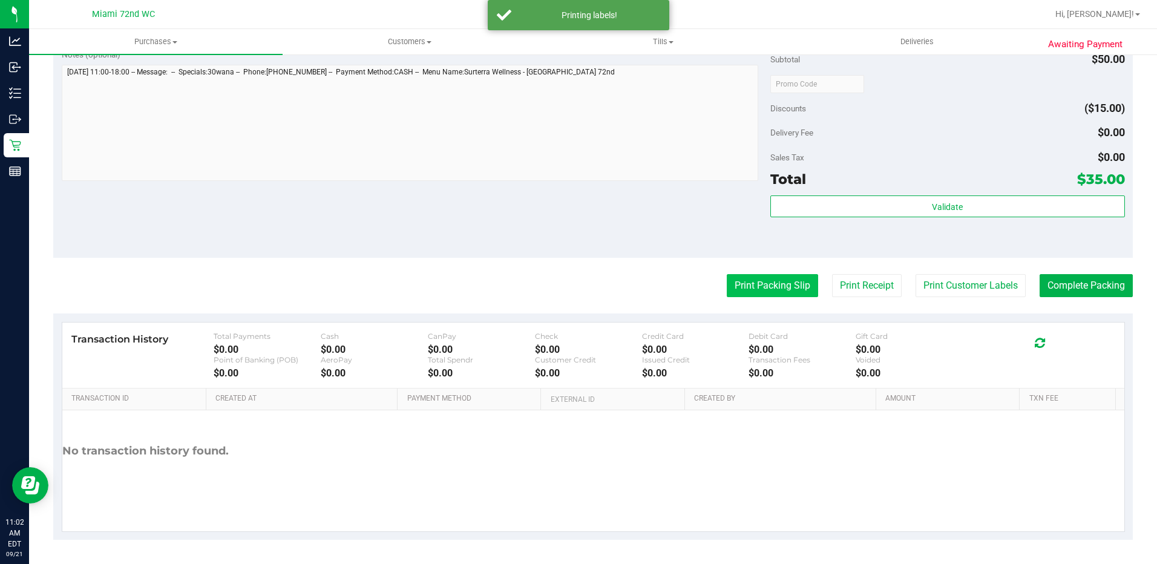
click at [770, 292] on button "Print Packing Slip" at bounding box center [772, 285] width 91 height 23
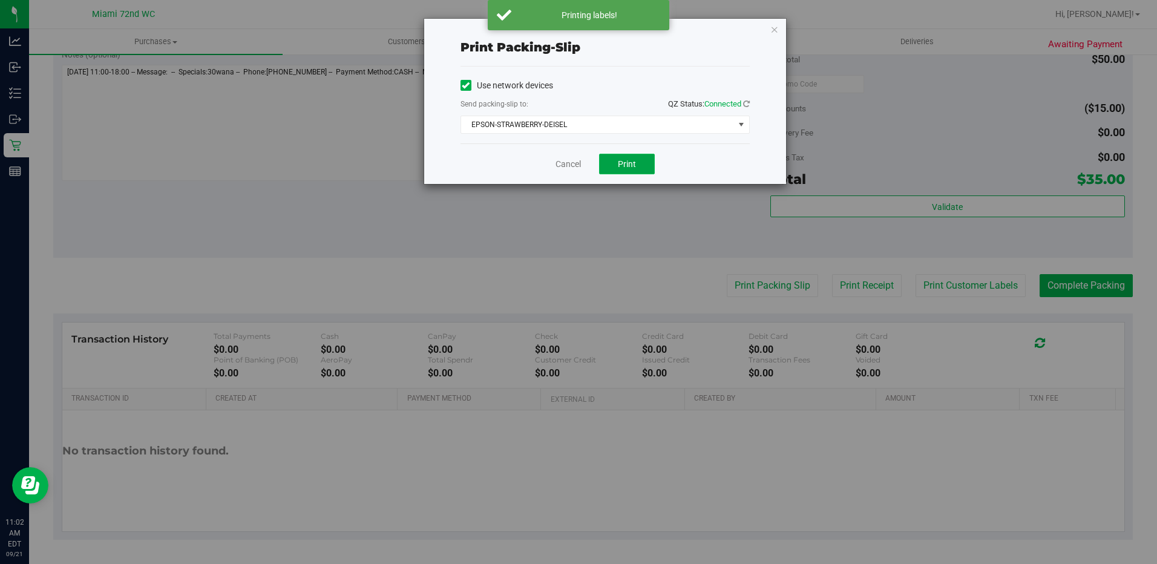
click at [647, 164] on button "Print" at bounding box center [627, 164] width 56 height 21
click at [566, 163] on link "Cancel" at bounding box center [568, 164] width 25 height 13
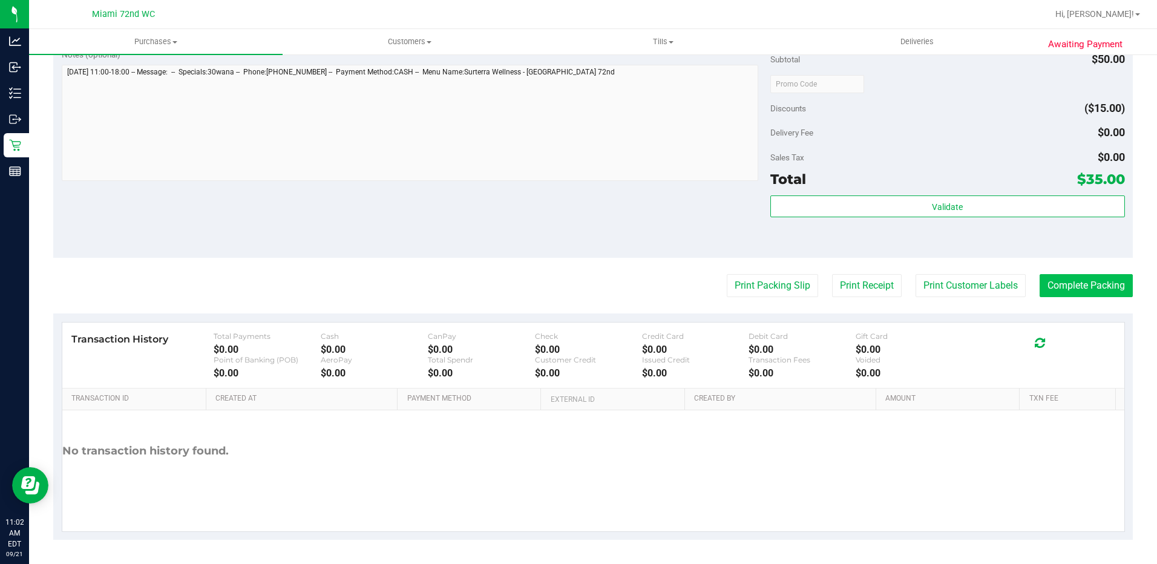
click at [1089, 283] on button "Complete Packing" at bounding box center [1086, 285] width 93 height 23
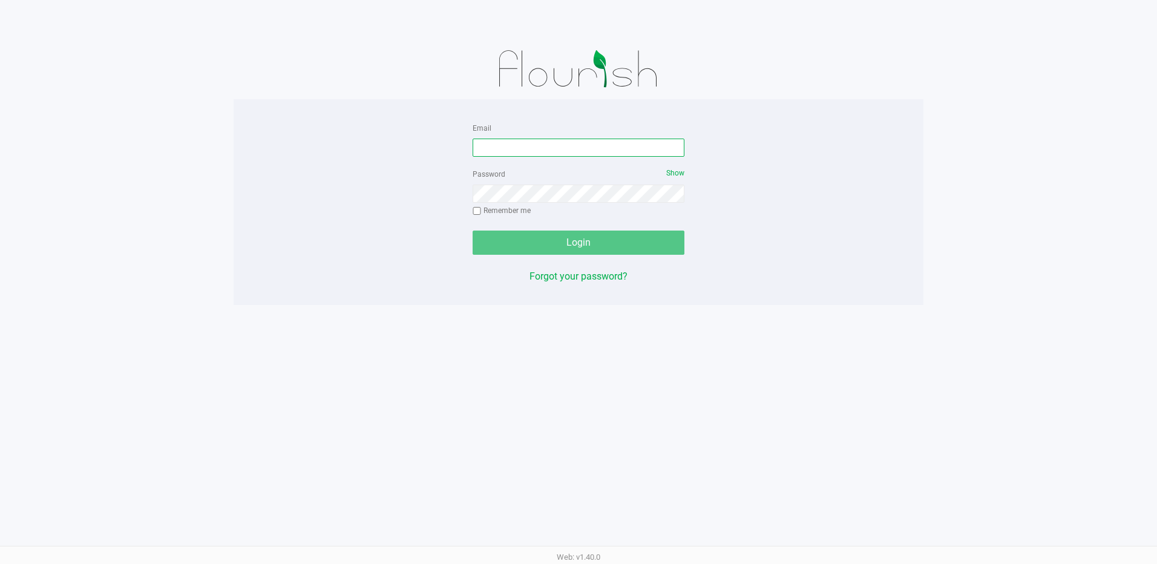
click at [557, 151] on input "Email" at bounding box center [579, 148] width 212 height 18
type input "[EMAIL_ADDRESS][DOMAIN_NAME]"
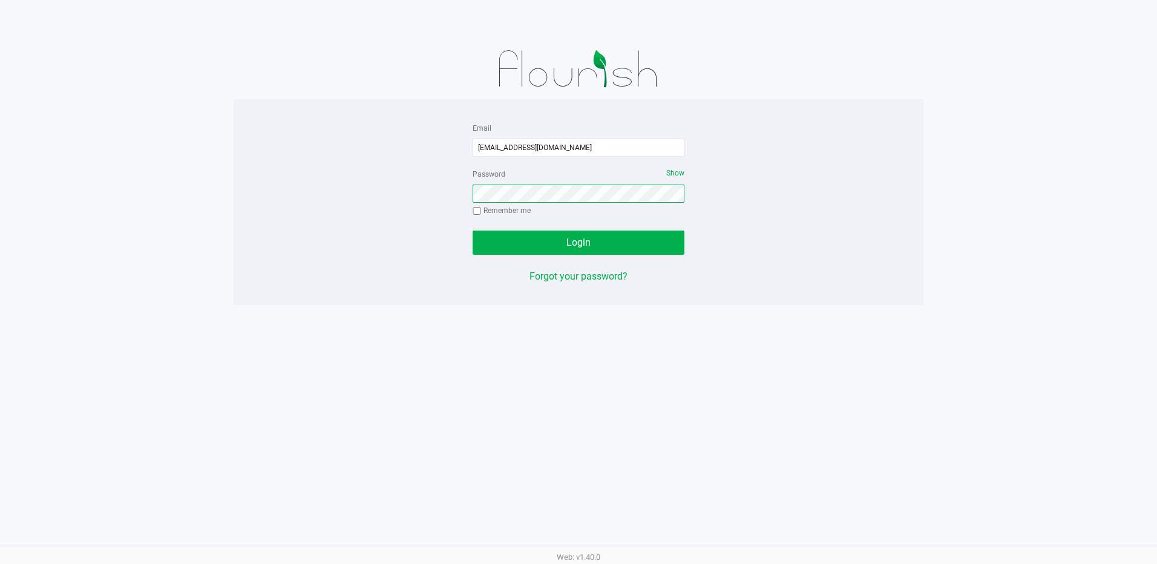
click at [473, 231] on button "Login" at bounding box center [579, 243] width 212 height 24
